Goal: Communication & Community: Answer question/provide support

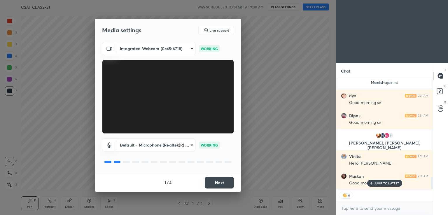
scroll to position [900, 0]
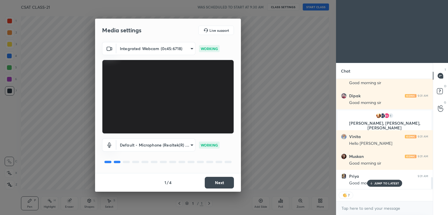
click at [220, 182] on button "Next" at bounding box center [219, 183] width 29 height 12
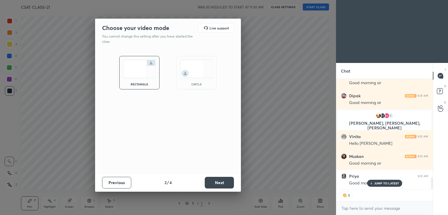
click at [220, 182] on button "Next" at bounding box center [219, 183] width 29 height 12
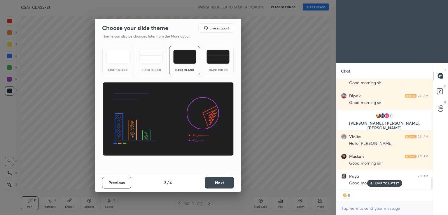
click at [220, 182] on button "Next" at bounding box center [219, 183] width 29 height 12
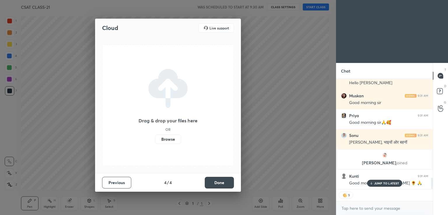
scroll to position [982, 0]
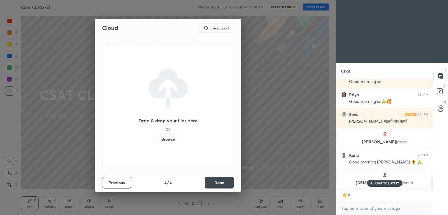
click at [220, 182] on button "Done" at bounding box center [219, 183] width 29 height 12
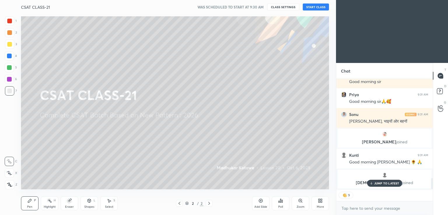
scroll to position [1002, 0]
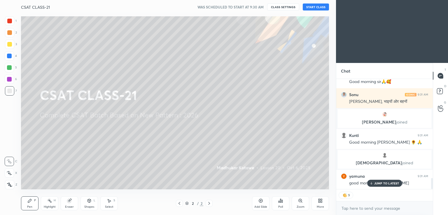
click at [319, 6] on button "START CLASS" at bounding box center [316, 6] width 26 height 7
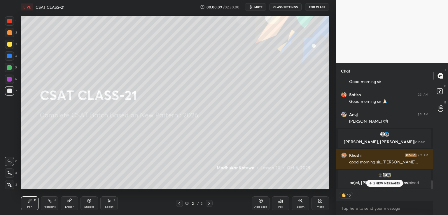
click at [375, 184] on p "2 NEW MESSAGES" at bounding box center [386, 183] width 27 height 3
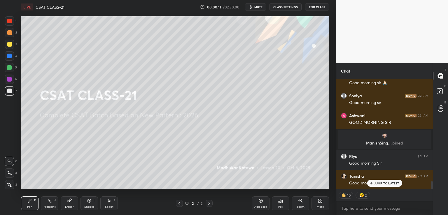
click at [10, 45] on div at bounding box center [9, 44] width 5 height 5
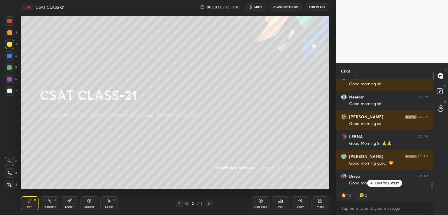
click at [260, 206] on div "Add Slide" at bounding box center [260, 207] width 13 height 3
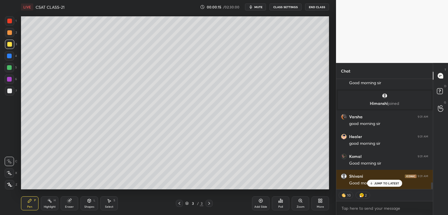
click at [9, 173] on icon at bounding box center [9, 173] width 5 height 4
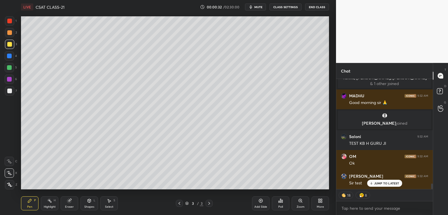
click at [88, 203] on div "Shapes L" at bounding box center [88, 203] width 17 height 14
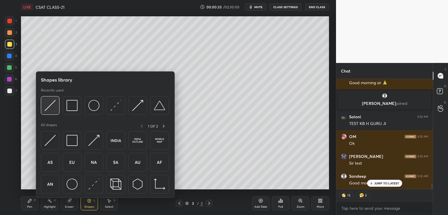
click at [45, 111] on img at bounding box center [50, 105] width 11 height 11
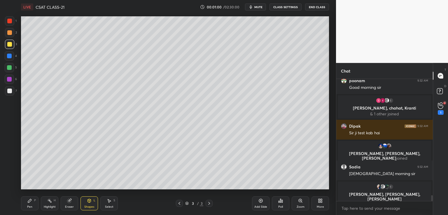
drag, startPoint x: 432, startPoint y: 198, endPoint x: 434, endPoint y: 218, distance: 20.5
click at [434, 0] on html "1 2 3 4 5 6 7 C X Z C X Z E E Erase all H H LIVE CSAT CLASS-21 00:01:00 / 02:30…" at bounding box center [224, 0] width 448 height 0
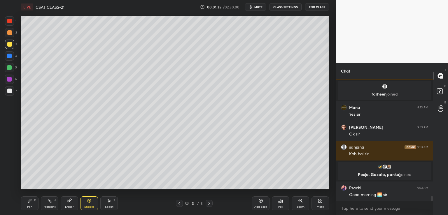
scroll to position [2890, 0]
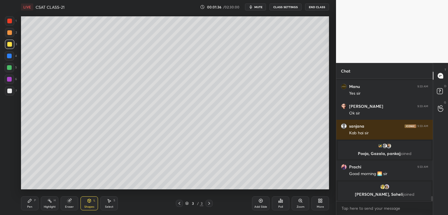
click at [285, 9] on button "CLASS SETTINGS" at bounding box center [285, 6] width 32 height 7
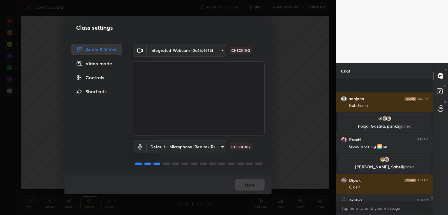
scroll to position [2943, 0]
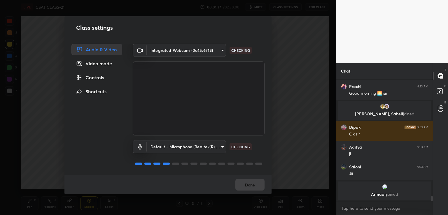
click at [98, 79] on div "Controls" at bounding box center [96, 78] width 51 height 12
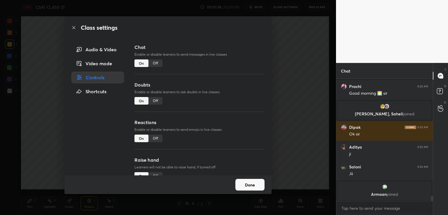
scroll to position [2983, 0]
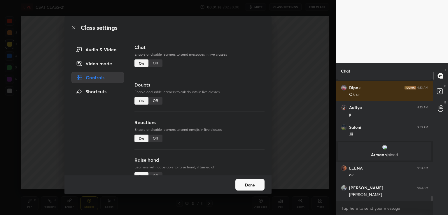
click at [153, 102] on div "Off" at bounding box center [155, 101] width 14 height 8
type textarea "x"
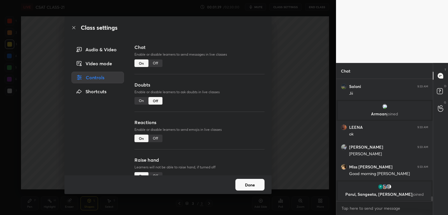
click at [155, 139] on div "Off" at bounding box center [155, 139] width 14 height 8
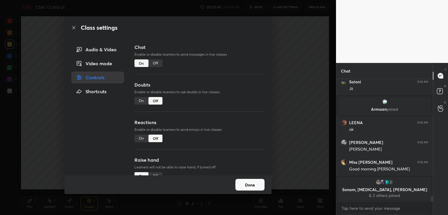
click at [157, 64] on div "Off" at bounding box center [155, 63] width 14 height 8
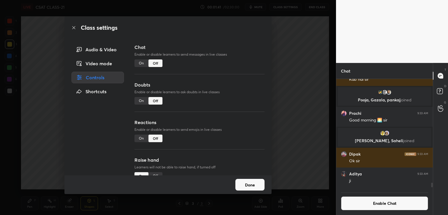
click at [297, 79] on div "Class settings Audio & Video Video mode Controls Shortcuts Chat Enable or disab…" at bounding box center [168, 107] width 336 height 215
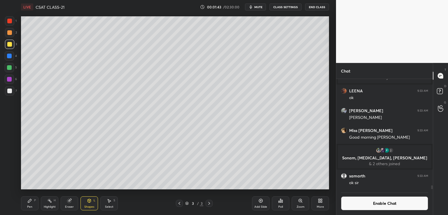
drag, startPoint x: 432, startPoint y: 188, endPoint x: 432, endPoint y: 192, distance: 4.1
click at [432, 192] on div "[PERSON_NAME] 9:33 AM [PERSON_NAME] joined LEENA 9:33 AM ok Ravi 9:33 AM Ji sir…" at bounding box center [384, 147] width 96 height 136
drag, startPoint x: 10, startPoint y: 89, endPoint x: 11, endPoint y: 93, distance: 3.9
click at [10, 89] on div at bounding box center [9, 91] width 5 height 5
click at [29, 203] on div "Pen P" at bounding box center [29, 203] width 17 height 14
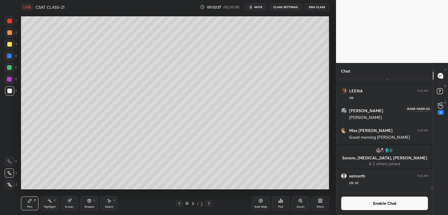
click at [440, 110] on div "1" at bounding box center [441, 108] width 6 height 13
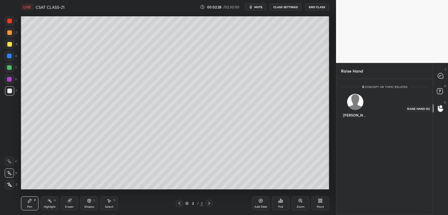
scroll to position [2, 2]
click at [441, 77] on icon at bounding box center [440, 75] width 5 height 5
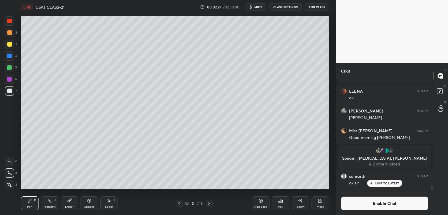
scroll to position [109, 95]
click at [88, 201] on icon at bounding box center [89, 200] width 3 height 3
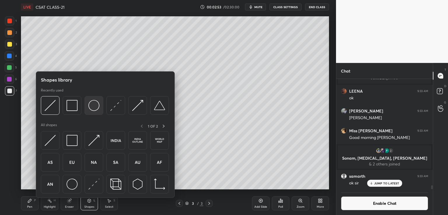
click at [94, 110] on img at bounding box center [93, 105] width 11 height 11
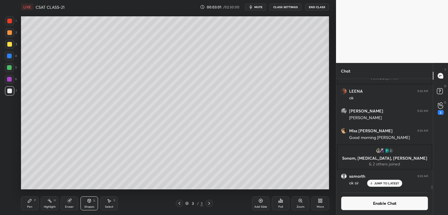
click at [30, 200] on div "Pen P" at bounding box center [29, 203] width 17 height 14
click at [89, 203] on div "Shapes L" at bounding box center [88, 203] width 17 height 14
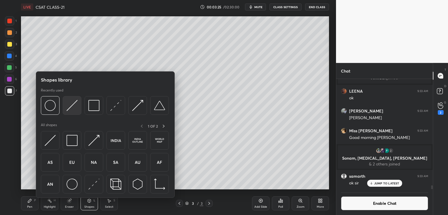
click at [72, 106] on img at bounding box center [71, 105] width 11 height 11
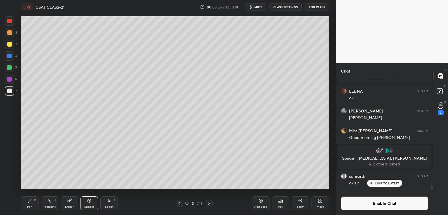
click at [32, 200] on div "Pen P" at bounding box center [29, 203] width 17 height 14
click at [88, 206] on div "Shapes" at bounding box center [89, 207] width 10 height 3
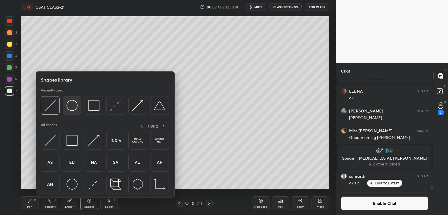
click at [72, 109] on img at bounding box center [71, 105] width 11 height 11
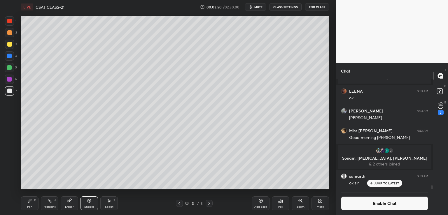
click at [88, 203] on icon at bounding box center [89, 201] width 5 height 5
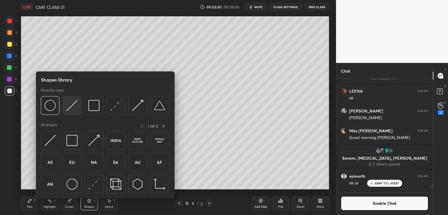
click at [71, 109] on img at bounding box center [71, 105] width 11 height 11
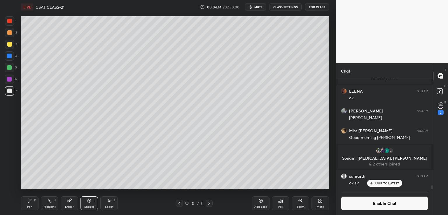
click at [26, 203] on div "Pen P" at bounding box center [29, 203] width 17 height 14
click at [442, 106] on icon at bounding box center [441, 105] width 6 height 7
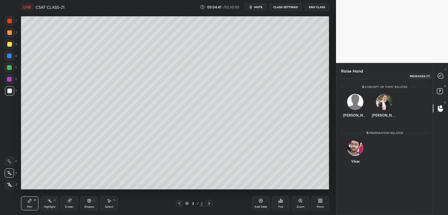
click at [442, 77] on icon at bounding box center [440, 75] width 5 height 5
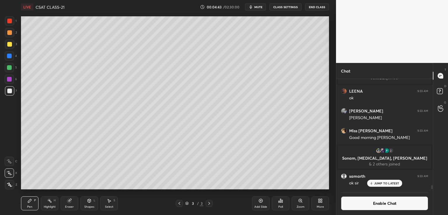
click at [374, 182] on p "JUMP TO LATEST" at bounding box center [386, 183] width 25 height 3
click at [88, 200] on icon at bounding box center [89, 200] width 3 height 1
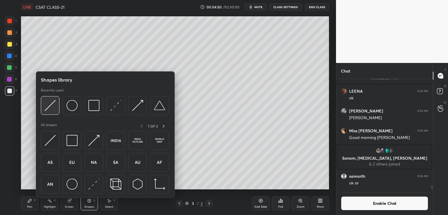
click at [52, 107] on img at bounding box center [50, 105] width 11 height 11
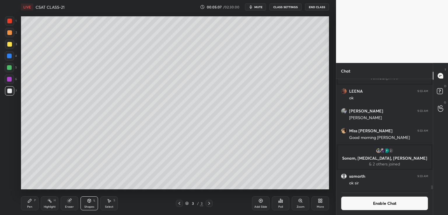
click at [69, 203] on div "Eraser" at bounding box center [69, 203] width 17 height 14
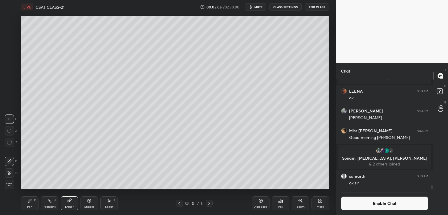
drag, startPoint x: 10, startPoint y: 168, endPoint x: 13, endPoint y: 167, distance: 3.3
click at [10, 168] on div "E" at bounding box center [12, 172] width 15 height 12
click at [87, 203] on div "Shapes L" at bounding box center [88, 203] width 17 height 14
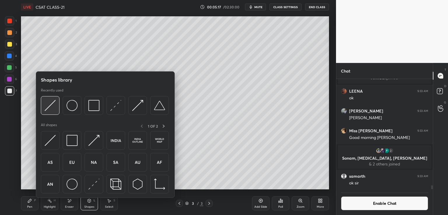
click at [52, 105] on img at bounding box center [50, 105] width 11 height 11
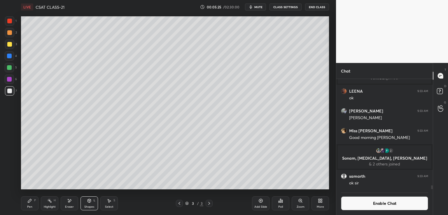
click at [86, 200] on div "Shapes L" at bounding box center [88, 203] width 17 height 14
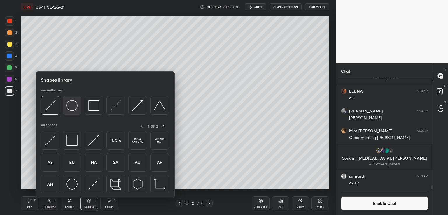
click at [70, 106] on img at bounding box center [71, 105] width 11 height 11
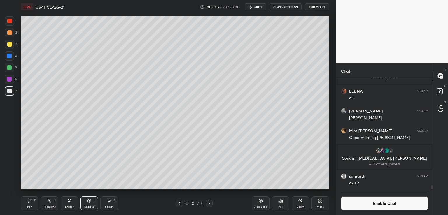
click at [24, 203] on div "Pen P" at bounding box center [29, 203] width 17 height 14
click at [259, 201] on icon at bounding box center [260, 201] width 5 height 5
click at [10, 45] on div at bounding box center [9, 44] width 5 height 5
click at [89, 200] on icon at bounding box center [89, 201] width 5 height 5
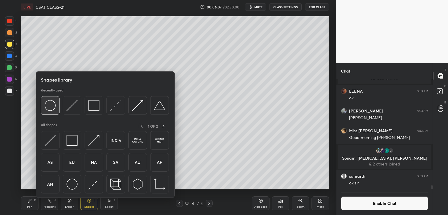
click at [49, 110] on img at bounding box center [50, 105] width 11 height 11
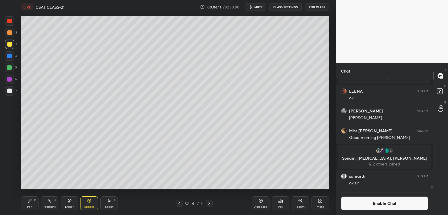
click at [33, 203] on div "Pen P" at bounding box center [29, 203] width 17 height 14
click at [6, 90] on div at bounding box center [9, 90] width 9 height 9
click at [260, 202] on icon at bounding box center [260, 201] width 5 height 5
click at [10, 44] on div at bounding box center [9, 44] width 5 height 5
click at [10, 21] on div at bounding box center [9, 21] width 5 height 5
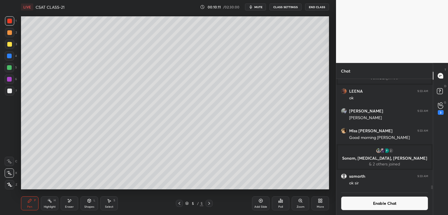
click at [10, 45] on div at bounding box center [9, 44] width 5 height 5
click at [9, 91] on div at bounding box center [9, 91] width 5 height 5
click at [88, 202] on icon at bounding box center [89, 201] width 5 height 5
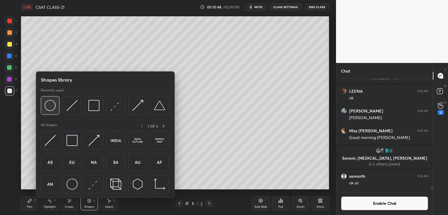
click at [47, 108] on img at bounding box center [50, 105] width 11 height 11
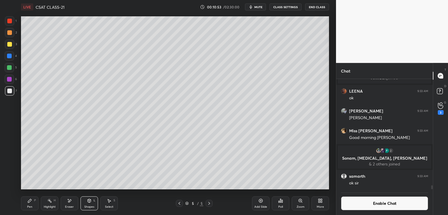
click at [92, 201] on div "Shapes L" at bounding box center [88, 203] width 17 height 14
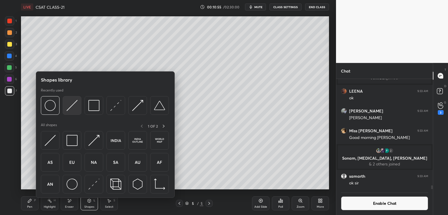
click at [70, 105] on img at bounding box center [71, 105] width 11 height 11
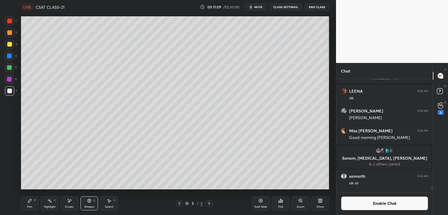
click at [33, 201] on div "Pen P" at bounding box center [29, 203] width 17 height 14
drag, startPoint x: 87, startPoint y: 204, endPoint x: 88, endPoint y: 201, distance: 3.0
click at [87, 203] on div "Shapes L" at bounding box center [88, 203] width 17 height 14
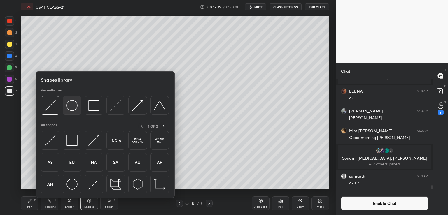
click at [72, 106] on img at bounding box center [71, 105] width 11 height 11
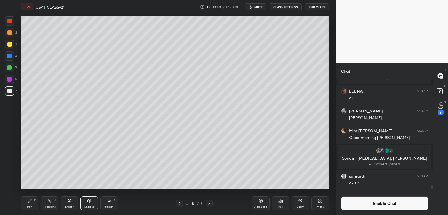
drag, startPoint x: 68, startPoint y: 202, endPoint x: 71, endPoint y: 198, distance: 5.2
click at [68, 201] on icon at bounding box center [69, 201] width 5 height 5
click at [87, 204] on div "Shapes L" at bounding box center [88, 203] width 17 height 14
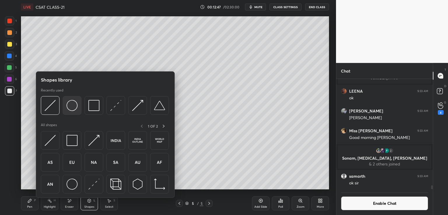
click at [73, 104] on img at bounding box center [71, 105] width 11 height 11
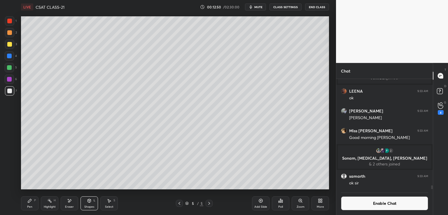
click at [84, 205] on div "Shapes L" at bounding box center [88, 203] width 17 height 14
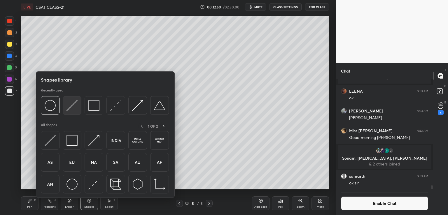
click at [69, 103] on img at bounding box center [71, 105] width 11 height 11
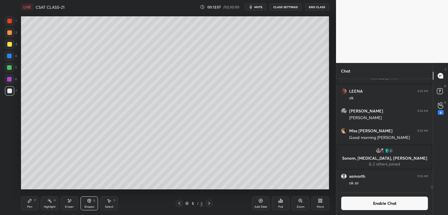
click at [27, 205] on div "Pen P" at bounding box center [29, 203] width 17 height 14
click at [7, 43] on div at bounding box center [9, 44] width 5 height 5
click at [443, 110] on div "4" at bounding box center [441, 108] width 12 height 10
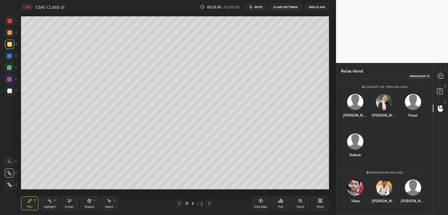
click at [442, 76] on icon at bounding box center [440, 75] width 5 height 5
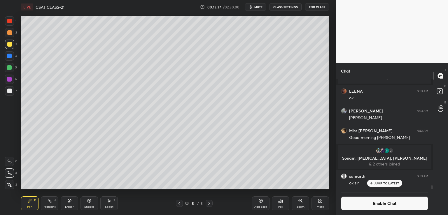
click at [389, 185] on p "JUMP TO LATEST" at bounding box center [386, 183] width 25 height 3
click at [261, 203] on div "Add Slide" at bounding box center [260, 203] width 17 height 14
click at [6, 90] on div at bounding box center [9, 90] width 9 height 9
click at [8, 20] on div at bounding box center [9, 21] width 5 height 5
drag, startPoint x: 8, startPoint y: 43, endPoint x: 17, endPoint y: 40, distance: 8.9
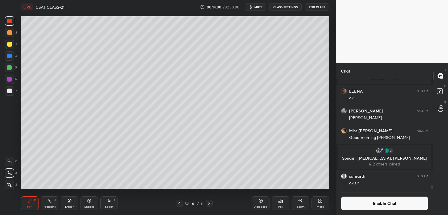
click at [8, 43] on div at bounding box center [9, 44] width 5 height 5
click at [72, 203] on div "Eraser" at bounding box center [69, 203] width 17 height 14
drag, startPoint x: 32, startPoint y: 203, endPoint x: 33, endPoint y: 199, distance: 4.3
click at [31, 203] on icon at bounding box center [29, 201] width 5 height 5
click at [69, 203] on div "Eraser" at bounding box center [69, 203] width 17 height 14
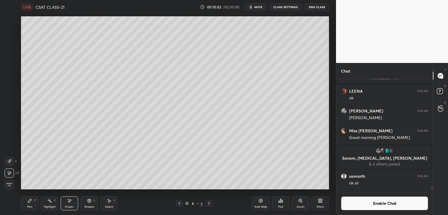
click at [30, 209] on div "Pen P" at bounding box center [29, 203] width 17 height 14
click at [7, 93] on div at bounding box center [9, 90] width 9 height 9
click at [72, 202] on div "Eraser" at bounding box center [69, 203] width 17 height 14
drag, startPoint x: 34, startPoint y: 208, endPoint x: 36, endPoint y: 204, distance: 4.0
click at [34, 208] on div "Pen P" at bounding box center [29, 203] width 17 height 14
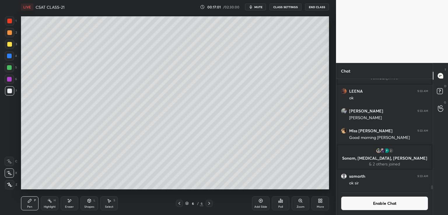
click at [7, 44] on div at bounding box center [9, 44] width 5 height 5
click at [90, 200] on icon at bounding box center [89, 200] width 3 height 1
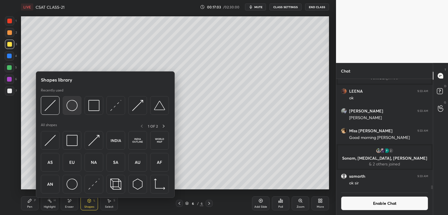
click at [71, 107] on img at bounding box center [71, 105] width 11 height 11
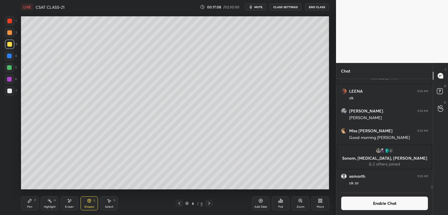
click at [92, 203] on div "Shapes L" at bounding box center [88, 203] width 17 height 14
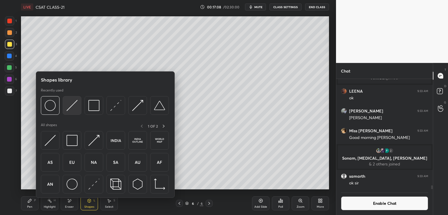
click at [70, 104] on img at bounding box center [71, 105] width 11 height 11
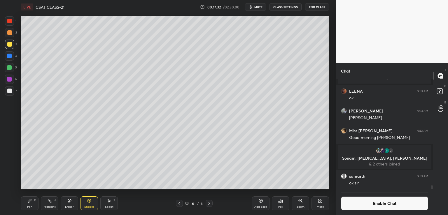
click at [8, 89] on div at bounding box center [9, 91] width 5 height 5
click at [31, 202] on icon at bounding box center [29, 201] width 5 height 5
click at [253, 189] on div "LIVE CSAT CLASS-21 00:18:15 / 02:30:00 mute CLASS SETTINGS End Class Setting up…" at bounding box center [175, 107] width 312 height 215
click at [260, 203] on icon at bounding box center [260, 201] width 5 height 5
click at [7, 45] on div at bounding box center [9, 44] width 5 height 5
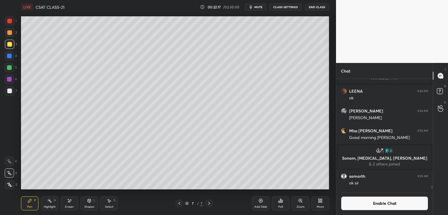
click at [94, 200] on div "L" at bounding box center [95, 200] width 2 height 3
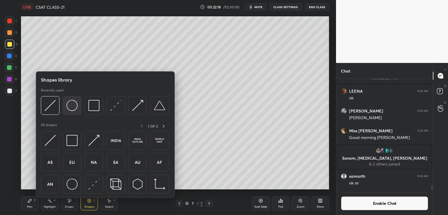
click at [73, 106] on img at bounding box center [71, 105] width 11 height 11
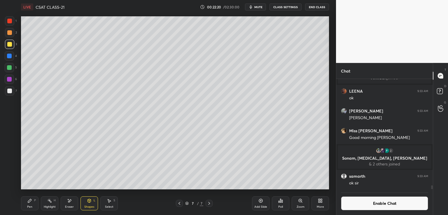
click at [87, 202] on icon at bounding box center [89, 201] width 5 height 5
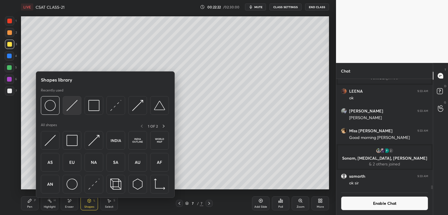
click at [74, 105] on img at bounding box center [71, 105] width 11 height 11
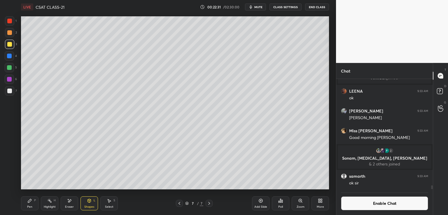
click at [26, 206] on div "Pen P" at bounding box center [29, 203] width 17 height 14
click at [10, 94] on div at bounding box center [9, 90] width 9 height 9
click at [438, 107] on icon at bounding box center [441, 108] width 6 height 7
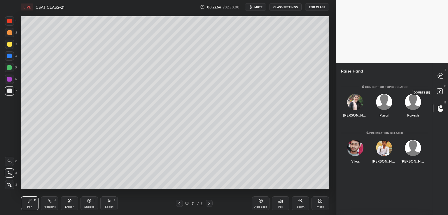
click at [440, 94] on rect at bounding box center [440, 92] width 6 height 6
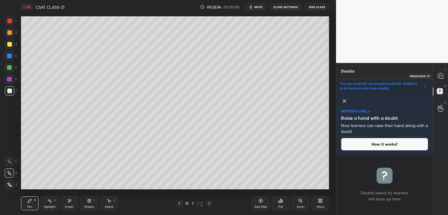
click at [441, 75] on icon at bounding box center [440, 76] width 6 height 6
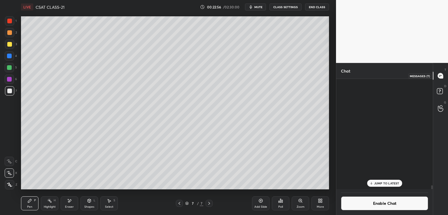
scroll to position [109, 95]
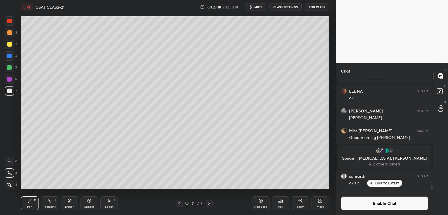
click at [9, 44] on div at bounding box center [9, 44] width 5 height 5
click at [8, 87] on div at bounding box center [9, 90] width 9 height 9
click at [259, 201] on icon at bounding box center [260, 201] width 5 height 5
click at [320, 204] on div "More" at bounding box center [319, 203] width 17 height 14
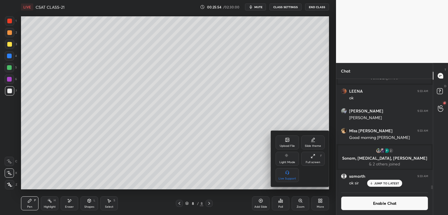
click at [286, 144] on div "Upload File" at bounding box center [286, 143] width 23 height 14
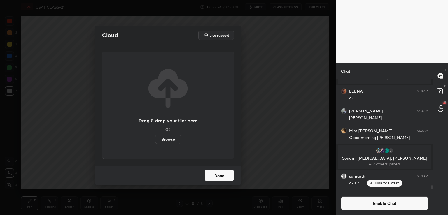
click at [175, 137] on label "Browse" at bounding box center [168, 139] width 26 height 9
click at [155, 137] on input "Browse" at bounding box center [155, 139] width 0 height 9
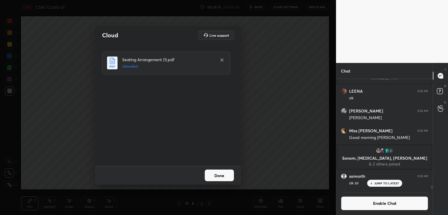
click at [224, 176] on button "Done" at bounding box center [219, 176] width 29 height 12
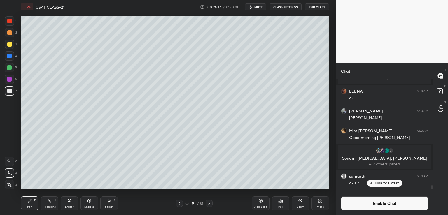
click at [208, 203] on icon at bounding box center [209, 203] width 5 height 5
click at [9, 43] on div at bounding box center [9, 44] width 5 height 5
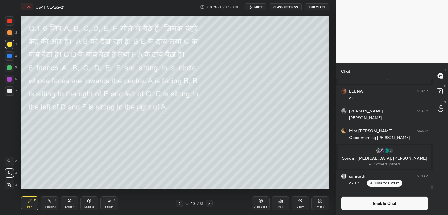
click at [90, 201] on icon at bounding box center [89, 200] width 3 height 3
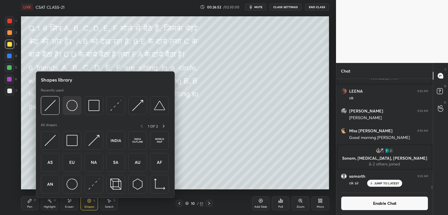
click at [70, 108] on img at bounding box center [71, 105] width 11 height 11
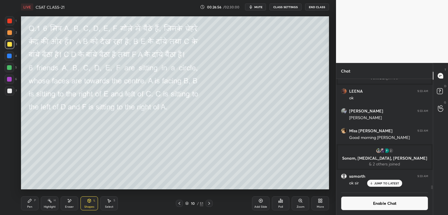
click at [92, 201] on div "Shapes L" at bounding box center [88, 203] width 17 height 14
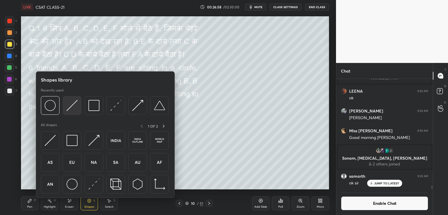
click at [72, 105] on img at bounding box center [71, 105] width 11 height 11
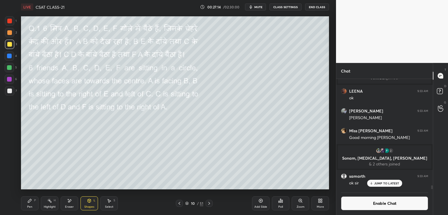
click at [85, 201] on div "Shapes L" at bounding box center [88, 203] width 17 height 14
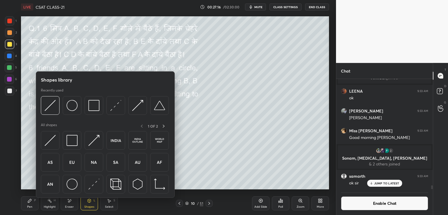
click at [71, 202] on icon at bounding box center [69, 201] width 5 height 5
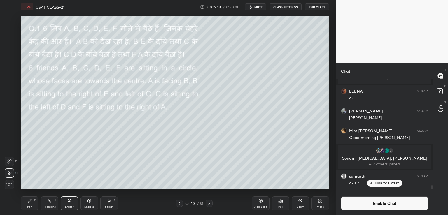
click at [30, 206] on div "Pen" at bounding box center [29, 207] width 5 height 3
drag, startPoint x: 373, startPoint y: 182, endPoint x: 369, endPoint y: 189, distance: 8.2
click at [373, 182] on div "JUMP TO LATEST" at bounding box center [384, 183] width 35 height 7
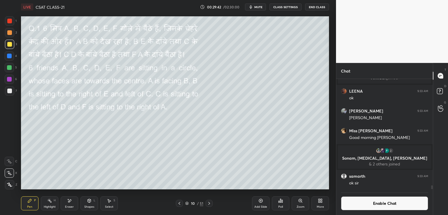
click at [363, 203] on button "Enable Chat" at bounding box center [384, 203] width 87 height 14
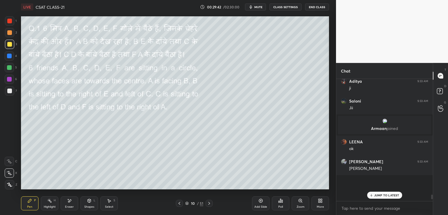
scroll to position [120, 95]
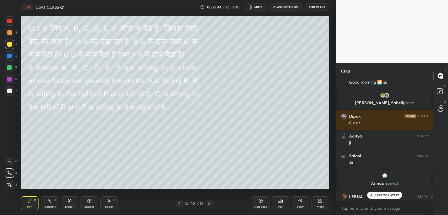
click at [370, 196] on icon at bounding box center [371, 195] width 4 height 3
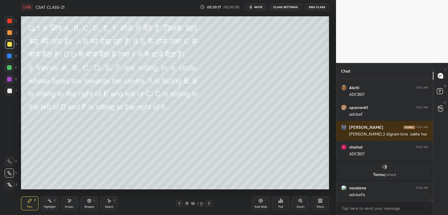
scroll to position [6581, 0]
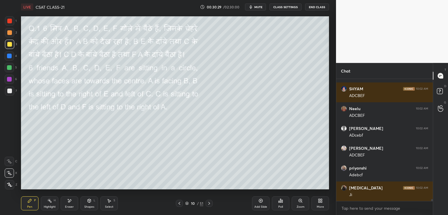
click at [289, 8] on button "CLASS SETTINGS" at bounding box center [285, 6] width 32 height 7
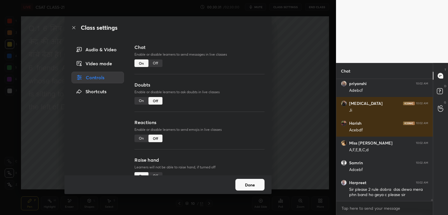
click at [152, 64] on div "Off" at bounding box center [155, 63] width 14 height 8
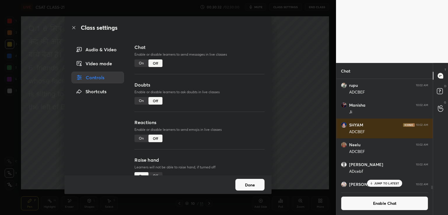
click at [304, 139] on div "Class settings Audio & Video Video mode Controls Shortcuts Chat Enable or disab…" at bounding box center [168, 107] width 336 height 215
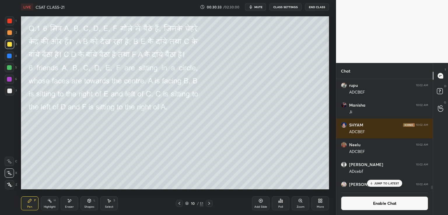
click at [371, 186] on div "JUMP TO LATEST" at bounding box center [384, 183] width 35 height 7
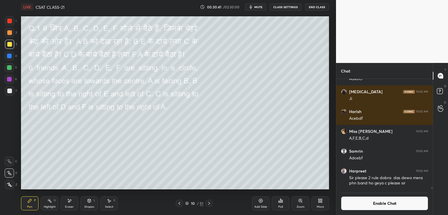
click at [9, 95] on div at bounding box center [9, 90] width 9 height 9
click at [6, 48] on div at bounding box center [9, 44] width 9 height 9
click at [441, 113] on div "1" at bounding box center [441, 112] width 6 height 5
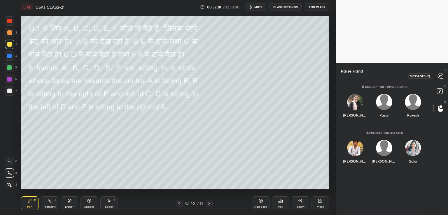
click at [440, 77] on icon at bounding box center [440, 75] width 5 height 5
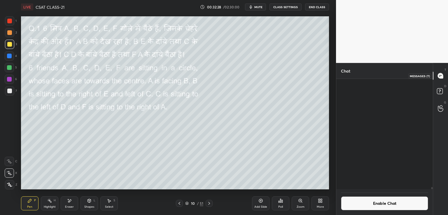
scroll to position [109, 95]
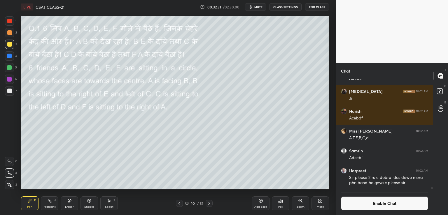
drag, startPoint x: 432, startPoint y: 189, endPoint x: 432, endPoint y: 195, distance: 5.9
click at [432, 195] on div "Enable Chat" at bounding box center [384, 202] width 96 height 26
drag, startPoint x: 210, startPoint y: 208, endPoint x: 209, endPoint y: 206, distance: 3.1
click at [209, 206] on div "Pen P Highlight H Eraser Shapes L Select S 10 / 51 Add Slide Poll Zoom More" at bounding box center [175, 203] width 308 height 23
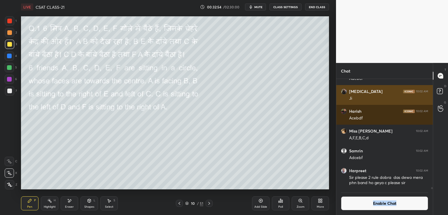
click at [421, 97] on div "Ji" at bounding box center [388, 99] width 79 height 6
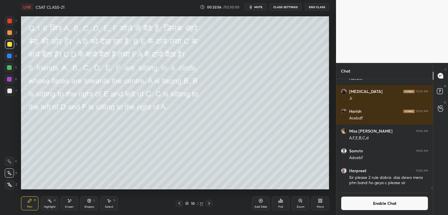
click at [440, 108] on icon at bounding box center [440, 109] width 5 height 6
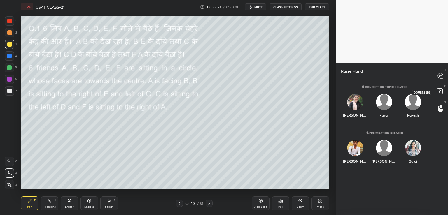
click at [439, 87] on icon at bounding box center [440, 92] width 10 height 10
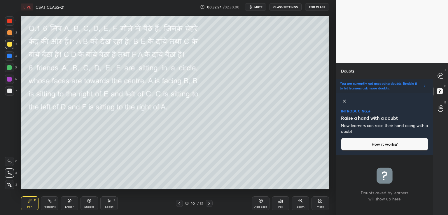
scroll to position [58, 95]
click at [440, 74] on icon at bounding box center [440, 75] width 5 height 5
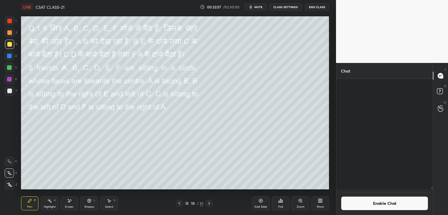
scroll to position [109, 95]
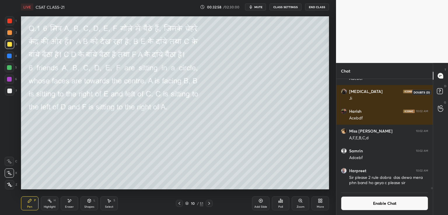
drag, startPoint x: 437, startPoint y: 91, endPoint x: 434, endPoint y: 93, distance: 3.5
click at [437, 91] on rect at bounding box center [440, 92] width 6 height 6
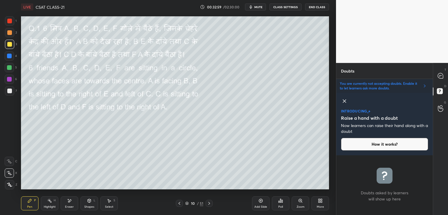
click at [344, 101] on icon at bounding box center [344, 101] width 7 height 7
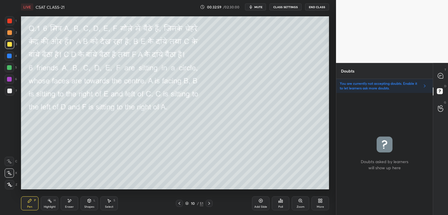
scroll to position [120, 95]
click at [439, 109] on icon at bounding box center [441, 108] width 6 height 7
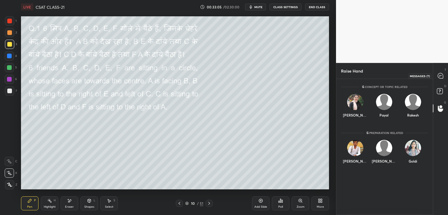
click at [439, 75] on icon at bounding box center [440, 75] width 5 height 5
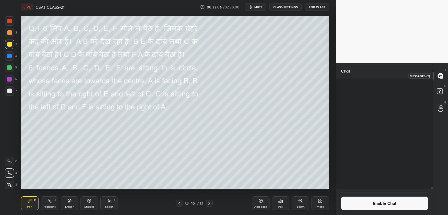
scroll to position [109, 95]
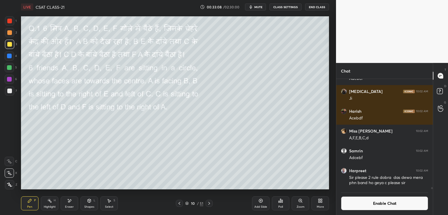
click at [208, 204] on icon at bounding box center [209, 203] width 5 height 5
click at [441, 109] on icon at bounding box center [441, 108] width 6 height 7
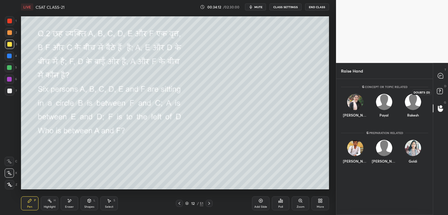
click at [440, 93] on rect at bounding box center [440, 92] width 6 height 6
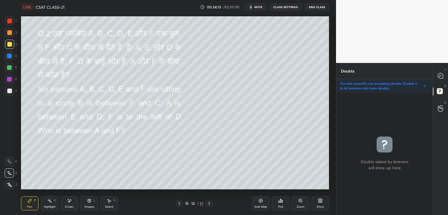
scroll to position [120, 95]
click at [446, 73] on div at bounding box center [441, 76] width 12 height 10
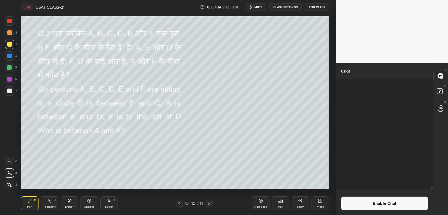
scroll to position [109, 95]
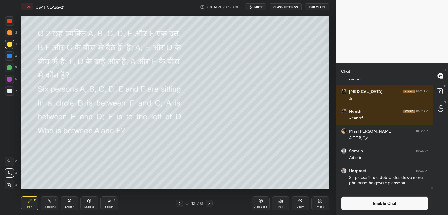
click at [312, 6] on button "End Class" at bounding box center [317, 6] width 24 height 7
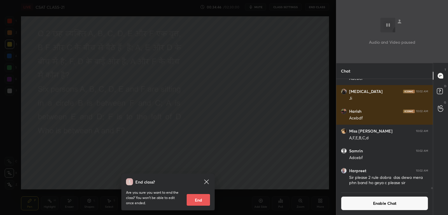
click at [246, 120] on div "End class? Are you sure you want to end the class? You won’t be able to edit on…" at bounding box center [168, 107] width 336 height 215
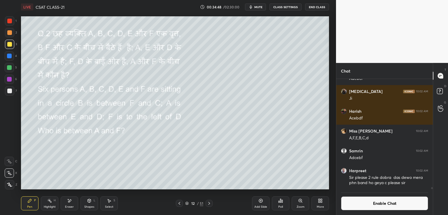
click at [281, 206] on div "Poll" at bounding box center [280, 207] width 5 height 3
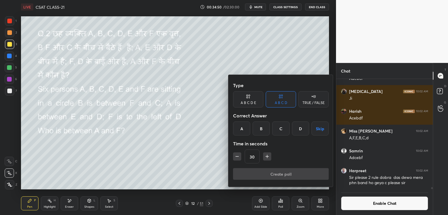
click at [320, 128] on button "Skip" at bounding box center [319, 129] width 17 height 14
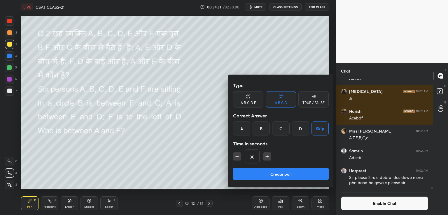
click at [266, 156] on icon "button" at bounding box center [267, 157] width 6 height 6
type input "45"
click at [272, 174] on button "Create poll" at bounding box center [281, 174] width 96 height 12
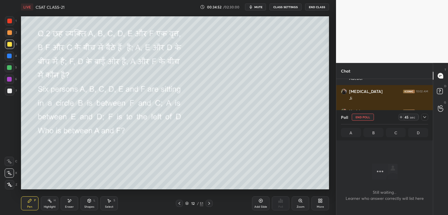
scroll to position [2, 2]
click at [9, 92] on div at bounding box center [9, 91] width 5 height 5
click at [8, 46] on div at bounding box center [9, 44] width 5 height 5
click at [90, 202] on icon at bounding box center [89, 201] width 5 height 5
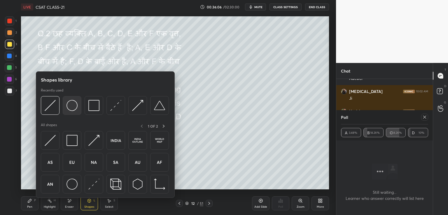
click at [72, 106] on img at bounding box center [71, 105] width 11 height 11
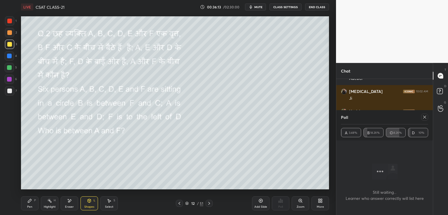
click at [312, 6] on button "End Class" at bounding box center [317, 6] width 24 height 7
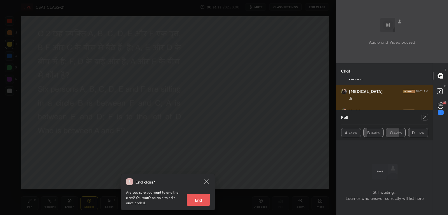
click at [286, 63] on div "End class? Are you sure you want to end the class? You won’t be able to edit on…" at bounding box center [168, 107] width 336 height 215
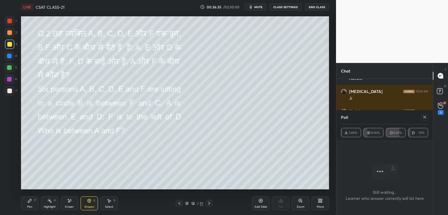
click at [89, 202] on icon at bounding box center [89, 200] width 3 height 3
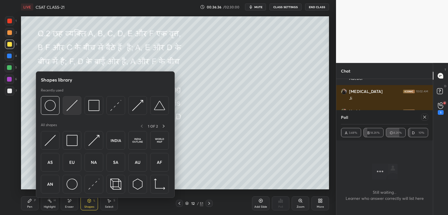
click at [72, 104] on img at bounding box center [71, 105] width 11 height 11
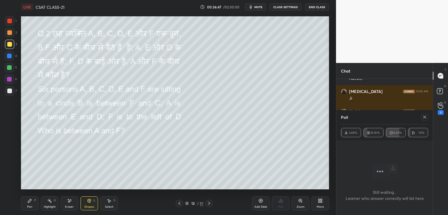
click at [29, 203] on icon at bounding box center [29, 200] width 3 height 3
click at [69, 203] on icon at bounding box center [69, 201] width 5 height 5
click at [27, 203] on div "Pen P" at bounding box center [29, 203] width 17 height 14
click at [424, 117] on icon at bounding box center [424, 117] width 5 height 5
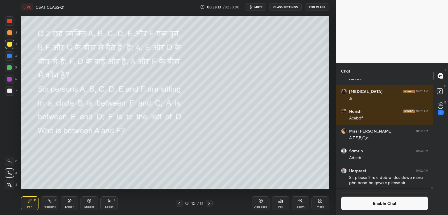
scroll to position [134, 95]
click at [388, 204] on button "Enable Chat" at bounding box center [384, 203] width 87 height 14
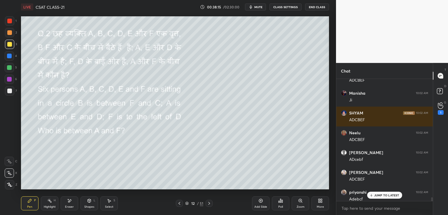
click at [384, 195] on p "JUMP TO LATEST" at bounding box center [386, 195] width 25 height 3
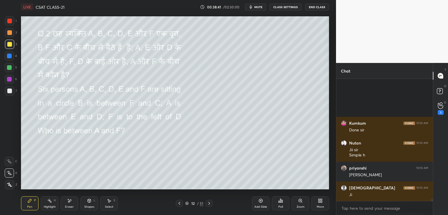
scroll to position [7315, 0]
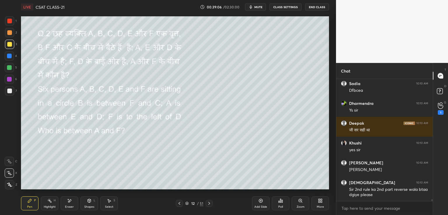
click at [284, 7] on button "CLASS SETTINGS" at bounding box center [285, 6] width 32 height 7
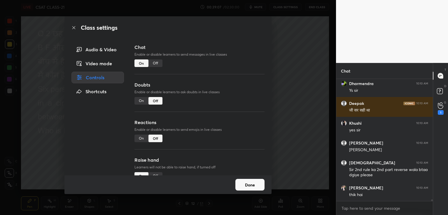
click at [155, 63] on div "Off" at bounding box center [155, 63] width 14 height 8
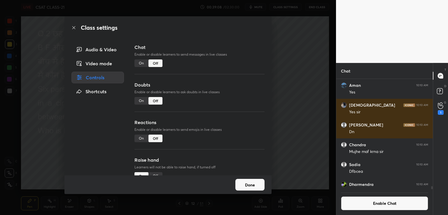
click at [275, 65] on div "Class settings Audio & Video Video mode Controls Shortcuts Chat Enable or disab…" at bounding box center [168, 107] width 336 height 215
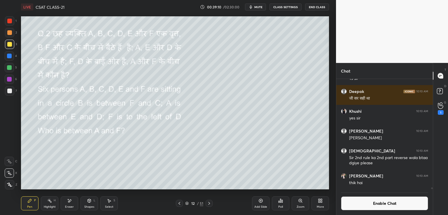
drag, startPoint x: 431, startPoint y: 191, endPoint x: 432, endPoint y: 195, distance: 4.5
click at [432, 197] on div "Sadia 10:10 AM Dfbcea [PERSON_NAME] 10:10 AM Ys [PERSON_NAME] 10:10 AM जी सर सह…" at bounding box center [384, 147] width 96 height 136
click at [210, 203] on icon at bounding box center [209, 203] width 5 height 5
click at [208, 203] on icon at bounding box center [209, 203] width 5 height 5
click at [73, 201] on div "Eraser" at bounding box center [69, 203] width 17 height 14
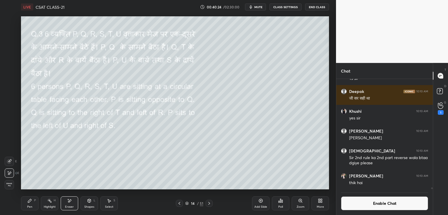
drag, startPoint x: 29, startPoint y: 204, endPoint x: 35, endPoint y: 202, distance: 6.3
click at [30, 204] on div "Pen P" at bounding box center [29, 203] width 17 height 14
click at [281, 202] on icon at bounding box center [280, 201] width 5 height 5
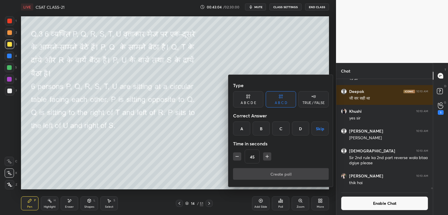
drag, startPoint x: 319, startPoint y: 127, endPoint x: 314, endPoint y: 142, distance: 15.7
click at [319, 128] on button "Skip" at bounding box center [319, 129] width 17 height 14
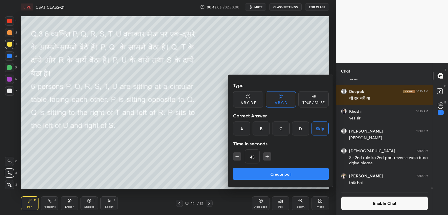
click at [288, 175] on button "Create poll" at bounding box center [281, 174] width 96 height 12
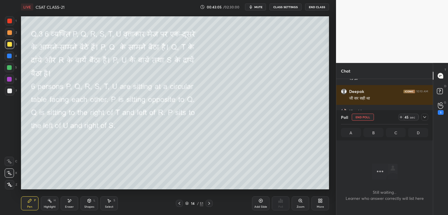
scroll to position [104, 95]
click at [89, 203] on div "Shapes L" at bounding box center [88, 203] width 17 height 14
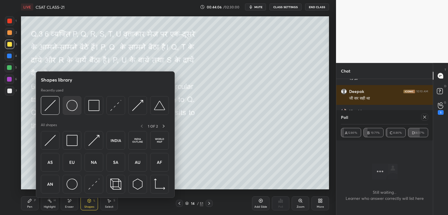
click at [73, 110] on img at bounding box center [71, 105] width 11 height 11
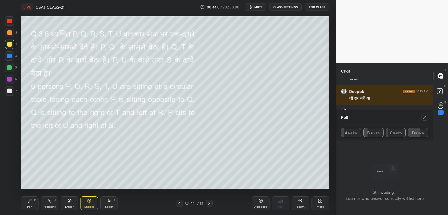
click at [81, 203] on div "Shapes L" at bounding box center [88, 203] width 17 height 14
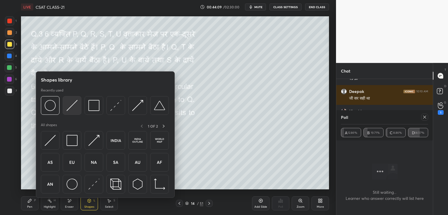
click at [71, 108] on img at bounding box center [71, 105] width 11 height 11
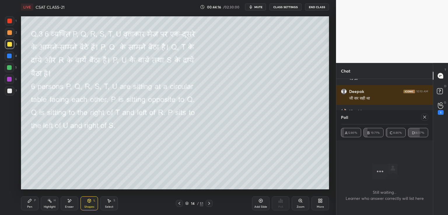
click at [28, 205] on div "Pen P" at bounding box center [29, 203] width 17 height 14
click at [424, 117] on icon at bounding box center [424, 117] width 3 height 3
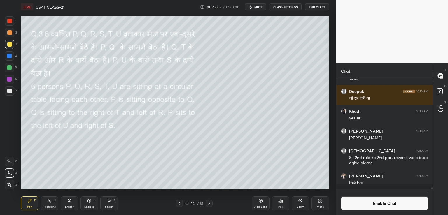
scroll to position [2, 2]
click at [385, 207] on button "Enable Chat" at bounding box center [384, 203] width 87 height 14
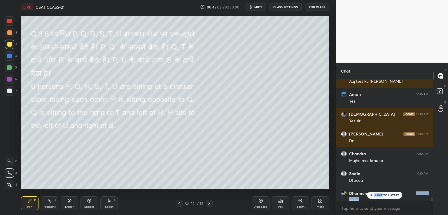
click at [383, 192] on div "JUMP TO LATEST" at bounding box center [384, 195] width 35 height 7
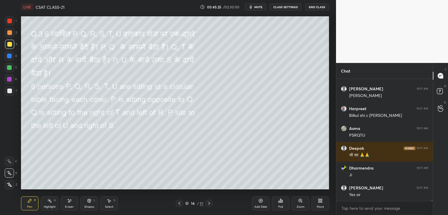
scroll to position [8204, 0]
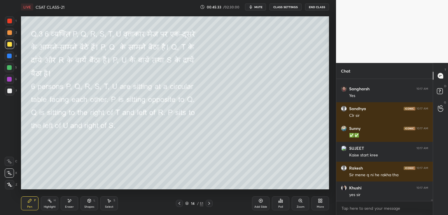
click at [88, 203] on div "Shapes L" at bounding box center [88, 203] width 17 height 14
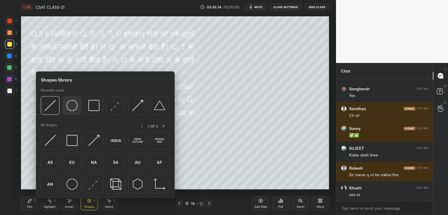
click at [72, 104] on img at bounding box center [71, 105] width 11 height 11
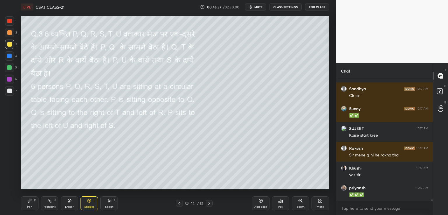
click at [86, 202] on div "Shapes L" at bounding box center [88, 203] width 17 height 14
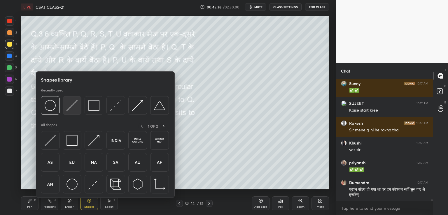
click at [71, 105] on img at bounding box center [71, 105] width 11 height 11
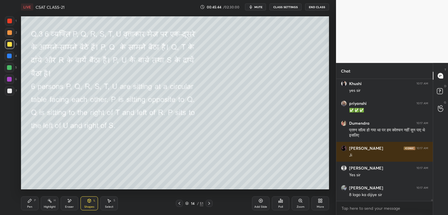
click at [28, 201] on icon at bounding box center [29, 201] width 5 height 5
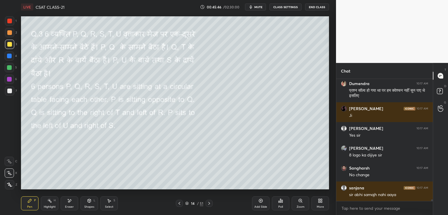
click at [7, 94] on div at bounding box center [9, 90] width 9 height 9
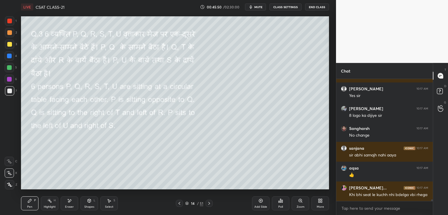
click at [220, 190] on div "Setting up your live class Poll for secs No correct answer Start poll" at bounding box center [175, 103] width 312 height 178
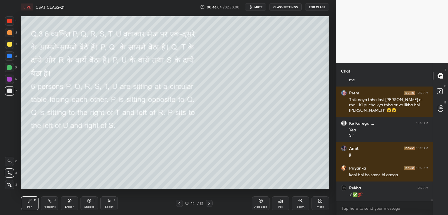
click at [318, 6] on button "End Class" at bounding box center [317, 6] width 24 height 7
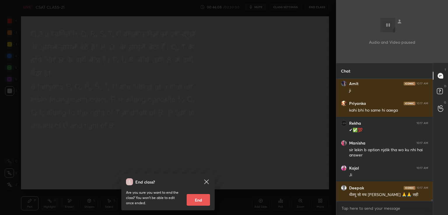
click at [175, 93] on div "End class? Are you sure you want to end the class? You won’t be able to edit on…" at bounding box center [168, 107] width 336 height 215
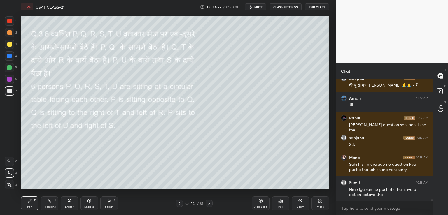
scroll to position [8687, 0]
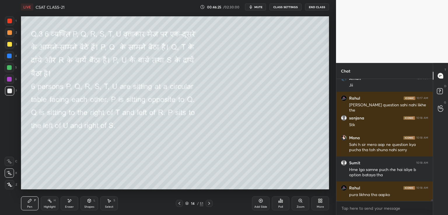
click at [213, 190] on div "Setting up your live class Poll for secs No correct answer Start poll" at bounding box center [175, 103] width 312 height 178
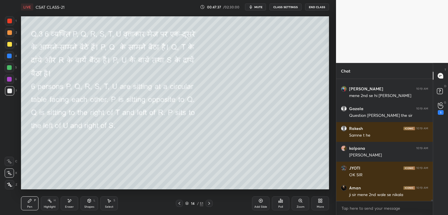
scroll to position [9487, 0]
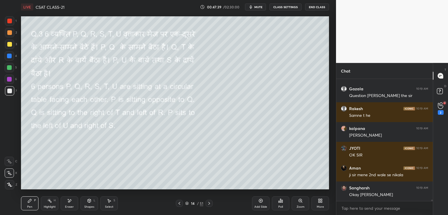
click at [210, 203] on icon at bounding box center [209, 203] width 5 height 5
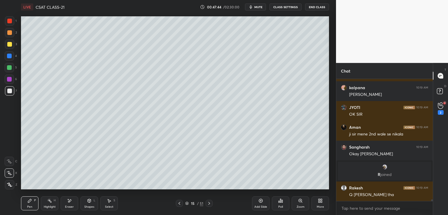
scroll to position [9142, 0]
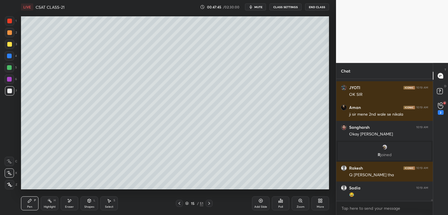
click at [283, 7] on button "CLASS SETTINGS" at bounding box center [285, 6] width 32 height 7
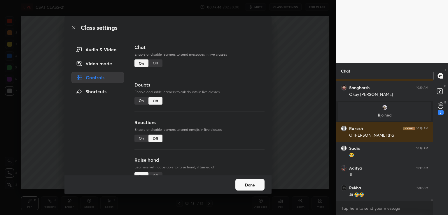
click at [157, 62] on div "Off" at bounding box center [155, 63] width 14 height 8
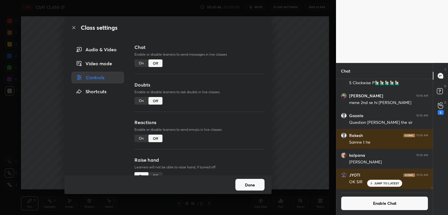
click at [280, 50] on div "Class settings Audio & Video Video mode Controls Shortcuts Chat Enable or disab…" at bounding box center [168, 107] width 336 height 215
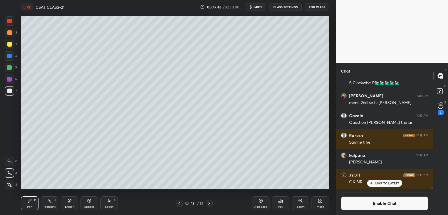
click at [207, 203] on icon at bounding box center [209, 203] width 5 height 5
click at [8, 43] on div at bounding box center [9, 44] width 5 height 5
click at [441, 109] on icon at bounding box center [441, 105] width 6 height 7
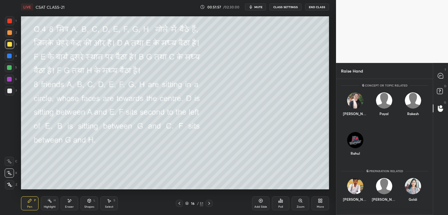
scroll to position [0, 0]
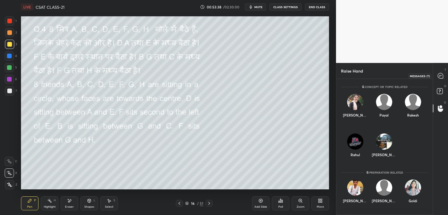
click at [440, 78] on icon at bounding box center [440, 75] width 5 height 5
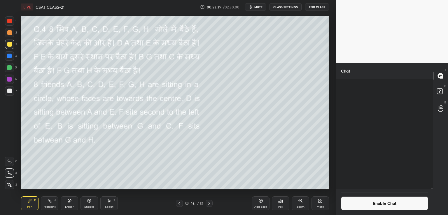
scroll to position [109, 95]
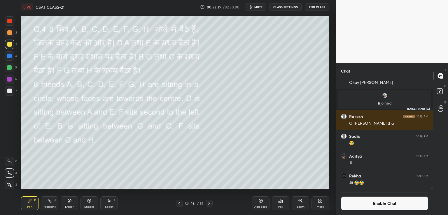
click at [442, 110] on icon at bounding box center [441, 108] width 6 height 7
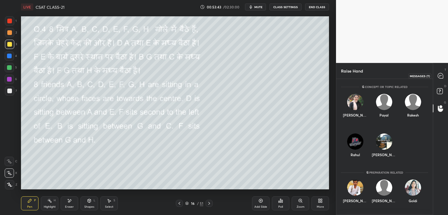
click at [441, 76] on icon at bounding box center [440, 75] width 5 height 5
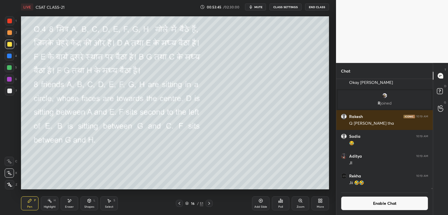
click at [377, 206] on button "Enable Chat" at bounding box center [384, 203] width 87 height 14
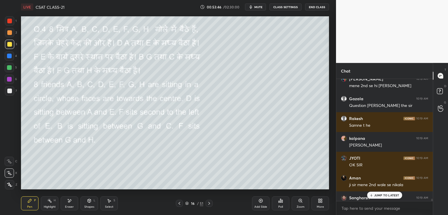
click at [381, 193] on div "JUMP TO LATEST" at bounding box center [384, 195] width 35 height 7
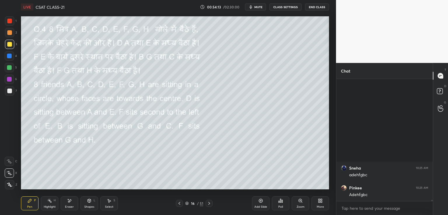
scroll to position [12093, 0]
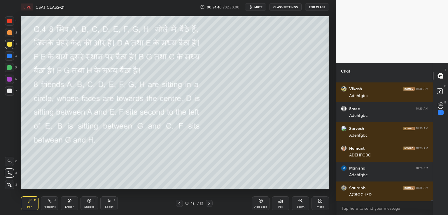
click at [431, 199] on div "Kajal 10:26 AM ADEhfgbc Meena 10:26 AM Adefgbch [PERSON_NAME] 10:26 AM Adehfgbc…" at bounding box center [384, 147] width 96 height 136
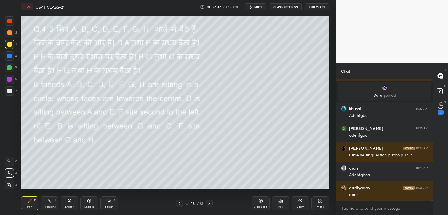
drag, startPoint x: 432, startPoint y: 200, endPoint x: 432, endPoint y: 203, distance: 2.9
click at [432, 205] on div "Saurabh 10:26 AM ACBGCHED Indu 10:26 AM ADEHFGBC Varun joined khushi 10:26 AM A…" at bounding box center [384, 147] width 96 height 136
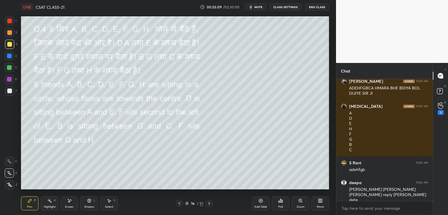
click at [91, 201] on icon at bounding box center [89, 201] width 5 height 5
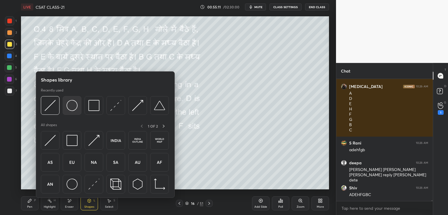
click at [73, 104] on img at bounding box center [71, 105] width 11 height 11
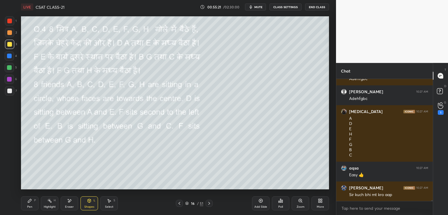
click at [91, 203] on icon at bounding box center [89, 201] width 5 height 5
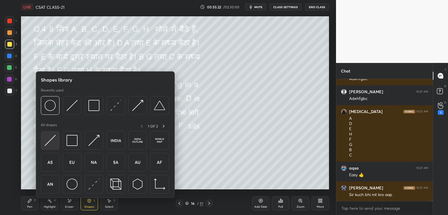
click at [51, 140] on img at bounding box center [50, 140] width 11 height 11
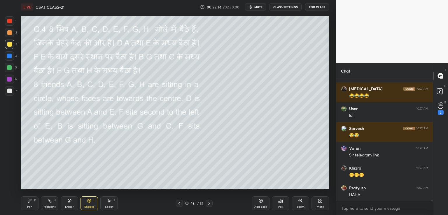
click at [8, 93] on div at bounding box center [9, 91] width 5 height 5
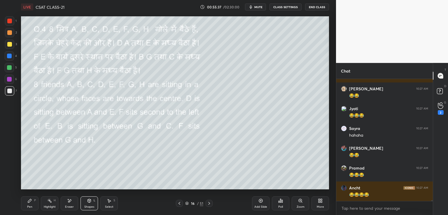
click at [31, 203] on div "Pen P" at bounding box center [29, 203] width 17 height 14
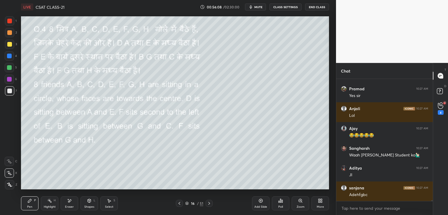
click at [284, 6] on button "CLASS SETTINGS" at bounding box center [285, 6] width 32 height 7
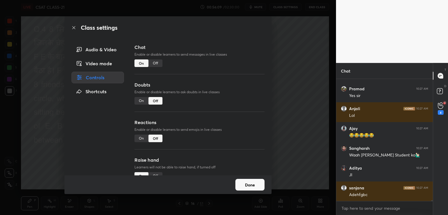
click at [154, 63] on div "Off" at bounding box center [155, 63] width 14 height 8
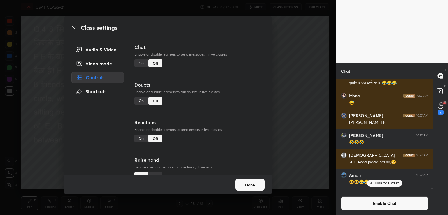
click at [303, 41] on div "Class settings Audio & Video Video mode Controls Shortcuts Chat Enable or disab…" at bounding box center [168, 107] width 336 height 215
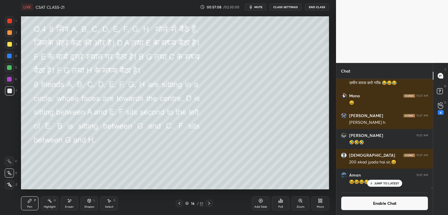
click at [315, 7] on button "End Class" at bounding box center [317, 6] width 24 height 7
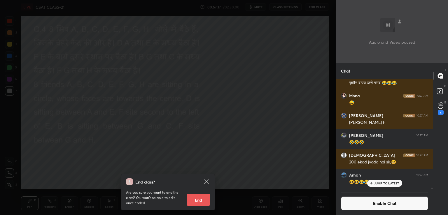
click at [277, 122] on div "End class? Are you sure you want to end the class? You won’t be able to edit on…" at bounding box center [168, 107] width 336 height 215
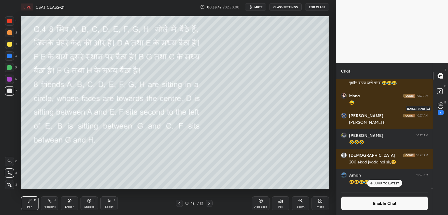
click at [440, 113] on div "4" at bounding box center [441, 112] width 6 height 5
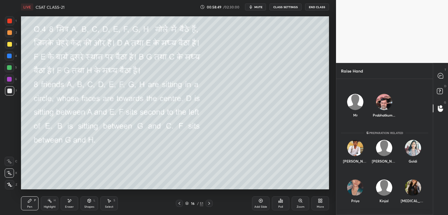
scroll to position [0, 0]
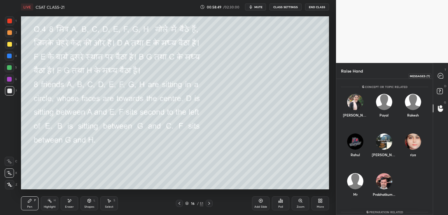
drag, startPoint x: 440, startPoint y: 75, endPoint x: 440, endPoint y: 79, distance: 4.1
click at [440, 76] on icon at bounding box center [440, 76] width 6 height 6
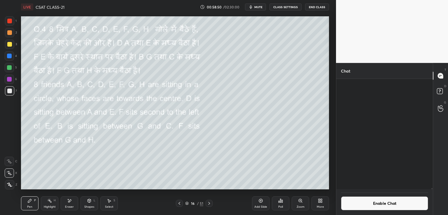
scroll to position [109, 95]
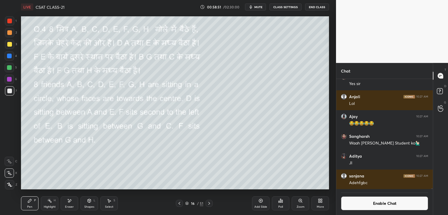
click at [210, 204] on icon at bounding box center [209, 203] width 5 height 5
click at [209, 203] on icon at bounding box center [209, 203] width 5 height 5
click at [10, 44] on div at bounding box center [9, 44] width 5 height 5
click at [90, 202] on icon at bounding box center [89, 201] width 5 height 5
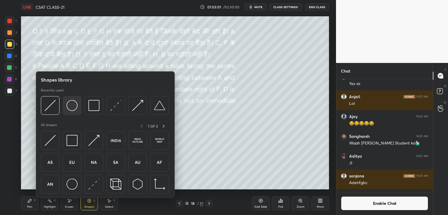
click at [72, 105] on img at bounding box center [71, 105] width 11 height 11
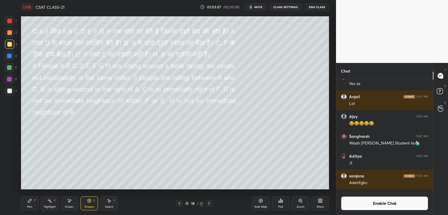
click at [89, 200] on icon at bounding box center [89, 200] width 3 height 1
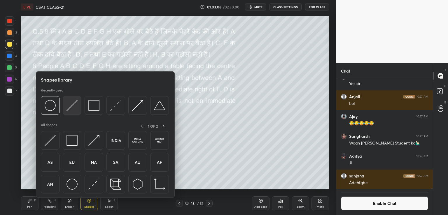
click at [74, 104] on img at bounding box center [71, 105] width 11 height 11
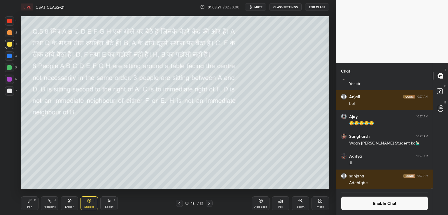
click at [29, 203] on icon at bounding box center [29, 201] width 5 height 5
click at [443, 110] on div at bounding box center [441, 108] width 12 height 10
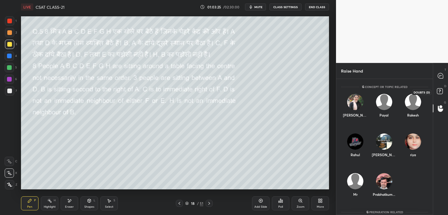
click at [438, 91] on rect at bounding box center [440, 92] width 6 height 6
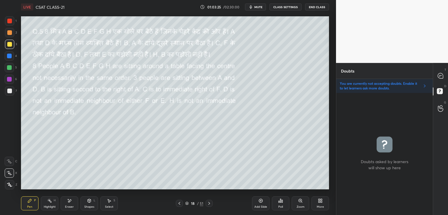
scroll to position [120, 95]
click at [440, 75] on icon at bounding box center [440, 75] width 5 height 5
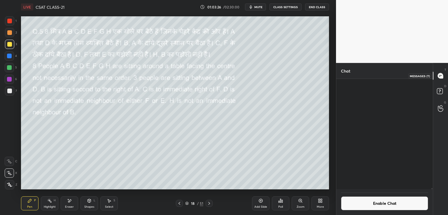
scroll to position [109, 95]
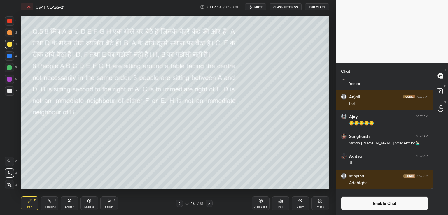
click at [364, 203] on button "Enable Chat" at bounding box center [384, 203] width 87 height 14
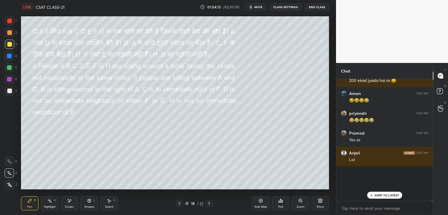
scroll to position [120, 95]
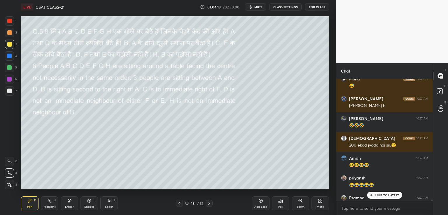
click at [375, 195] on p "JUMP TO LATEST" at bounding box center [386, 195] width 25 height 3
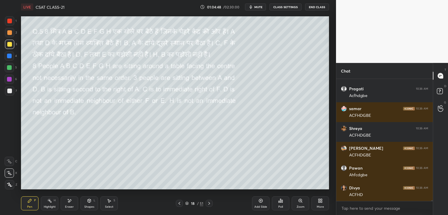
scroll to position [16879, 0]
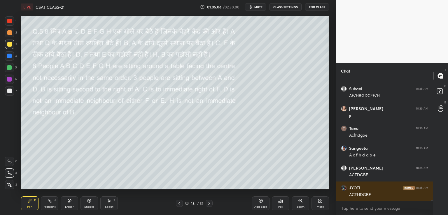
click at [286, 8] on button "CLASS SETTINGS" at bounding box center [285, 6] width 32 height 7
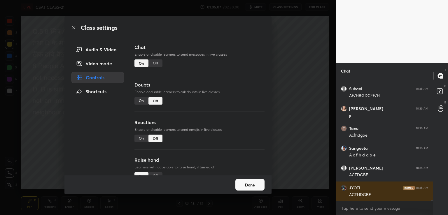
drag, startPoint x: 154, startPoint y: 64, endPoint x: 159, endPoint y: 62, distance: 4.8
click at [155, 64] on div "Off" at bounding box center [155, 63] width 14 height 8
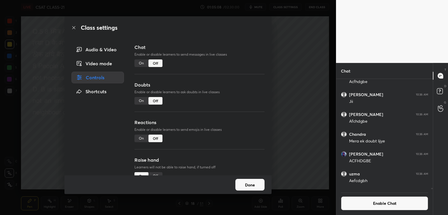
click at [293, 60] on div "Class settings Audio & Video Video mode Controls Shortcuts Chat Enable or disab…" at bounding box center [168, 107] width 336 height 215
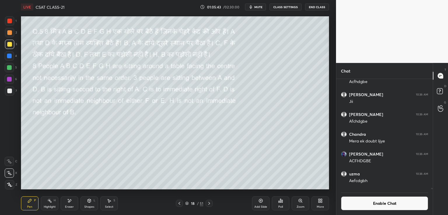
click at [10, 90] on div at bounding box center [9, 91] width 5 height 5
drag, startPoint x: 68, startPoint y: 203, endPoint x: 71, endPoint y: 202, distance: 3.5
click at [68, 203] on icon at bounding box center [69, 201] width 5 height 5
click at [30, 203] on icon at bounding box center [29, 201] width 5 height 5
click at [357, 200] on button "Enable Chat" at bounding box center [384, 203] width 87 height 14
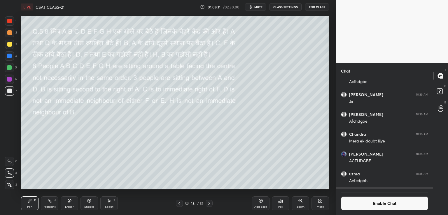
scroll to position [120, 95]
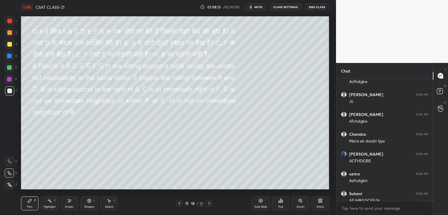
drag, startPoint x: 430, startPoint y: 200, endPoint x: 430, endPoint y: 203, distance: 3.5
click at [430, 203] on div "[PERSON_NAME] 10:36 AM Sir poll kra lijiye Prem 10:36 AM ACFHDGBE [PERSON_NAME]…" at bounding box center [384, 147] width 96 height 136
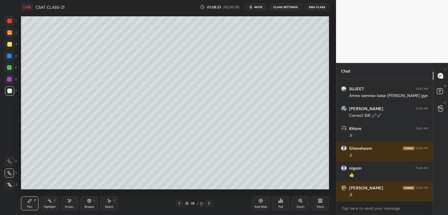
scroll to position [17264, 0]
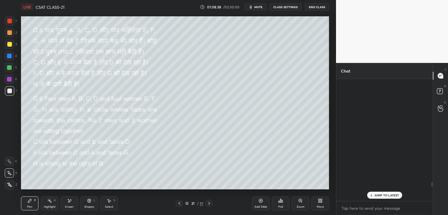
click at [389, 200] on div "Aman 10:26 AM Jii [PERSON_NAME] 10:26 AM ADEHFGBCA HMARA BHE BDIYA BOL DIJIYE S…" at bounding box center [384, 140] width 96 height 122
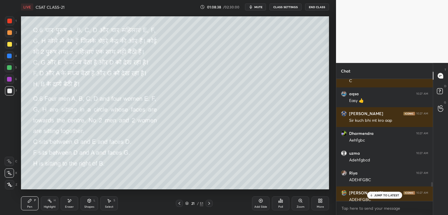
click at [387, 197] on p "JUMP TO LATEST" at bounding box center [386, 195] width 25 height 3
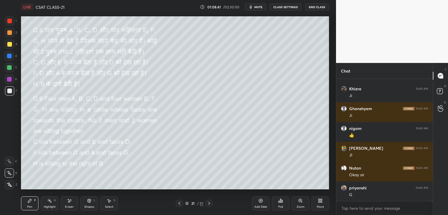
scroll to position [20908, 0]
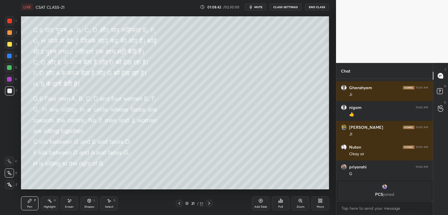
click at [287, 6] on button "CLASS SETTINGS" at bounding box center [285, 6] width 32 height 7
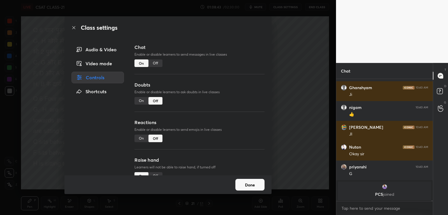
click at [152, 64] on div "Off" at bounding box center [155, 63] width 14 height 8
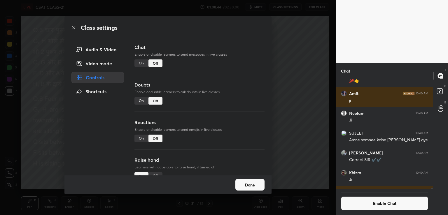
click at [288, 52] on div "Class settings Audio & Video Video mode Controls Shortcuts Chat Enable or disab…" at bounding box center [168, 107] width 336 height 215
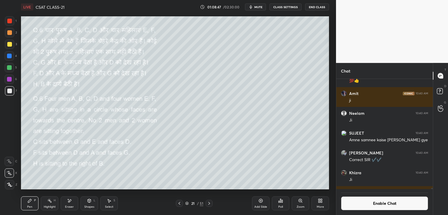
click at [8, 45] on div at bounding box center [9, 44] width 5 height 5
click at [90, 202] on icon at bounding box center [89, 200] width 3 height 3
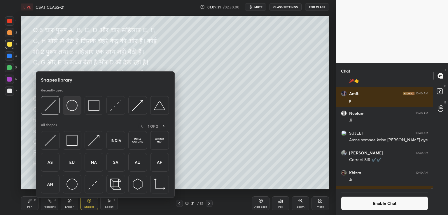
click at [75, 110] on img at bounding box center [71, 105] width 11 height 11
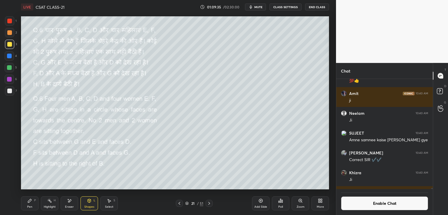
click at [89, 204] on div "Shapes L" at bounding box center [88, 203] width 17 height 14
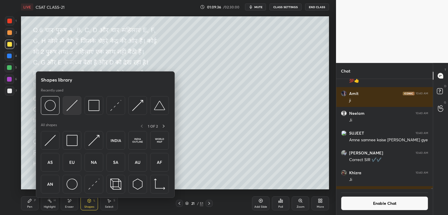
click at [71, 106] on img at bounding box center [71, 105] width 11 height 11
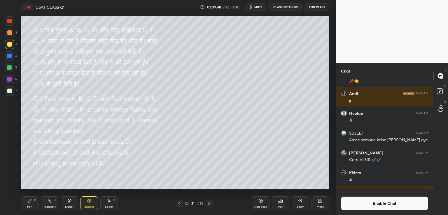
click at [317, 6] on button "End Class" at bounding box center [317, 6] width 24 height 7
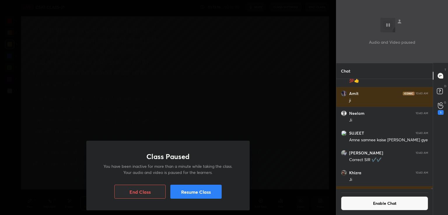
click at [243, 91] on div "Class Paused You have been inactive for more than a minute while taking the cla…" at bounding box center [168, 107] width 336 height 215
click at [205, 191] on button "Resume Class" at bounding box center [195, 192] width 51 height 14
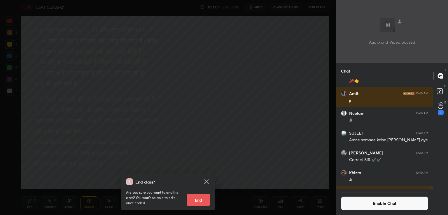
click at [242, 137] on div "End class? Are you sure you want to end the class? You won’t be able to edit on…" at bounding box center [168, 107] width 336 height 215
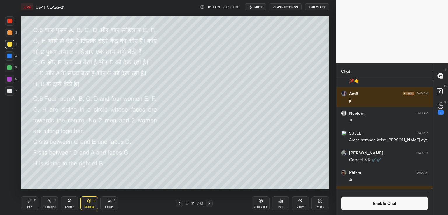
click at [364, 203] on button "Enable Chat" at bounding box center [384, 203] width 87 height 14
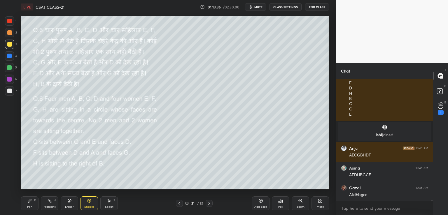
scroll to position [17206, 0]
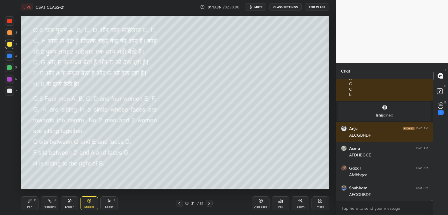
click at [9, 90] on div at bounding box center [9, 91] width 5 height 5
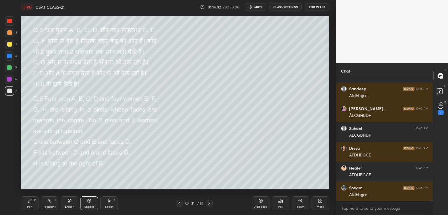
scroll to position [19321, 0]
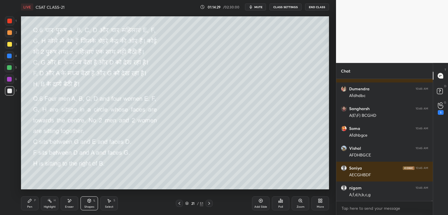
click at [9, 43] on div at bounding box center [9, 44] width 5 height 5
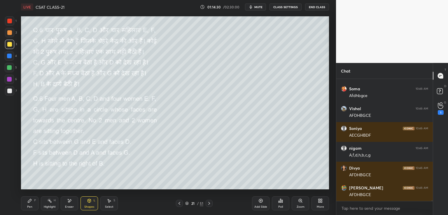
click at [9, 91] on div at bounding box center [9, 91] width 5 height 5
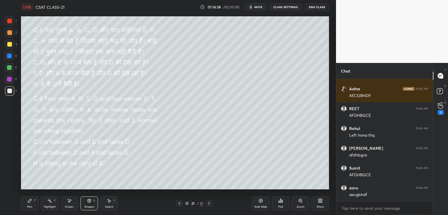
click at [7, 45] on div at bounding box center [9, 44] width 5 height 5
click at [10, 91] on div at bounding box center [9, 91] width 5 height 5
click at [31, 206] on div "Pen" at bounding box center [29, 207] width 5 height 3
click at [10, 185] on icon at bounding box center [9, 185] width 5 height 4
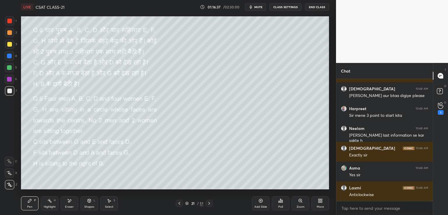
scroll to position [20554, 0]
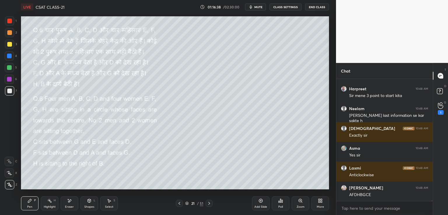
click at [69, 204] on div "Eraser" at bounding box center [69, 203] width 17 height 14
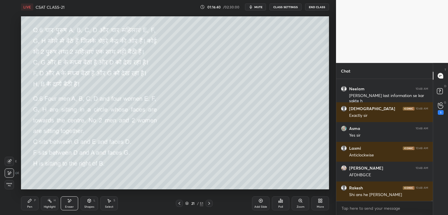
scroll to position [20595, 0]
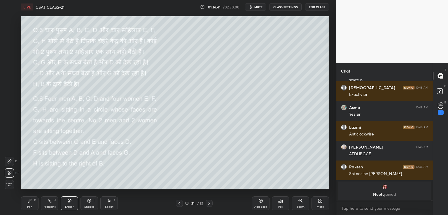
click at [28, 202] on icon at bounding box center [29, 200] width 3 height 3
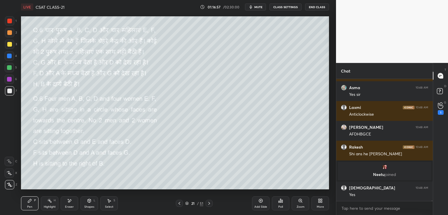
scroll to position [20418, 0]
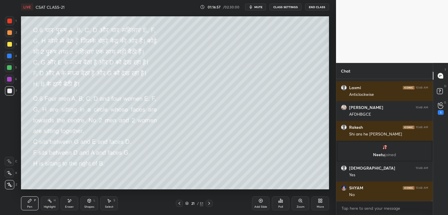
click at [70, 202] on icon at bounding box center [69, 201] width 5 height 5
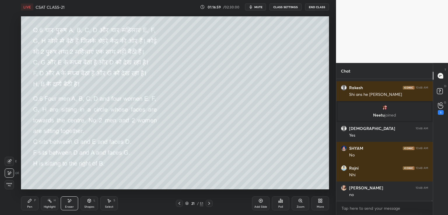
scroll to position [20478, 0]
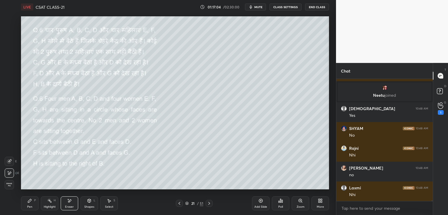
click at [33, 205] on div "Pen P" at bounding box center [29, 203] width 17 height 14
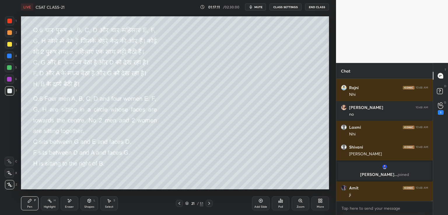
scroll to position [20501, 0]
drag, startPoint x: 69, startPoint y: 201, endPoint x: 72, endPoint y: 196, distance: 6.8
click at [69, 201] on icon at bounding box center [69, 200] width 3 height 3
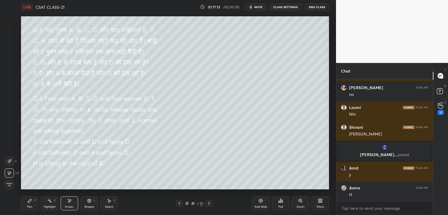
scroll to position [20546, 0]
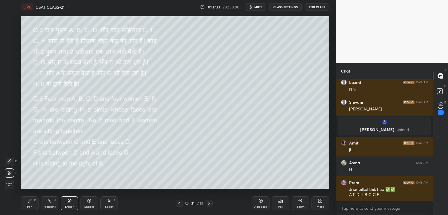
click at [27, 202] on div "Pen P" at bounding box center [29, 203] width 17 height 14
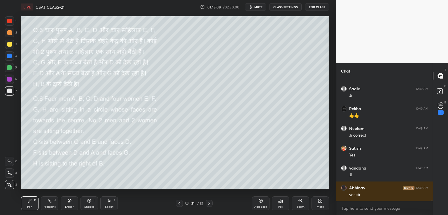
scroll to position [21344, 0]
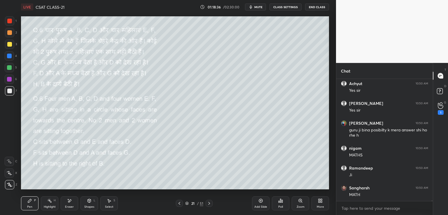
click at [261, 202] on icon at bounding box center [260, 201] width 5 height 5
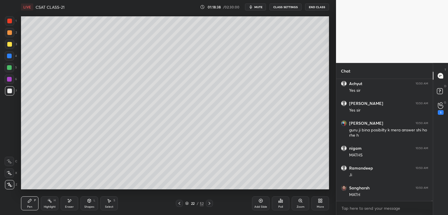
click at [259, 201] on icon at bounding box center [260, 201] width 5 height 5
click at [260, 201] on icon at bounding box center [260, 201] width 5 height 5
click at [260, 202] on icon at bounding box center [260, 201] width 5 height 5
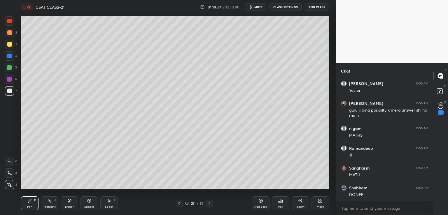
click at [260, 202] on icon at bounding box center [260, 201] width 5 height 5
click at [259, 202] on icon at bounding box center [260, 201] width 5 height 5
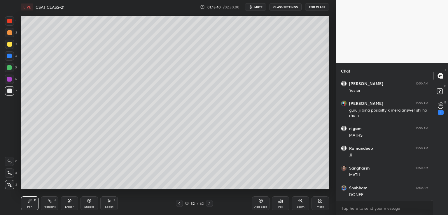
click at [259, 202] on icon at bounding box center [260, 201] width 5 height 5
click at [178, 204] on icon at bounding box center [179, 203] width 2 height 3
click at [178, 204] on icon at bounding box center [179, 203] width 5 height 5
click at [178, 203] on icon at bounding box center [179, 203] width 5 height 5
click at [180, 203] on icon at bounding box center [179, 203] width 5 height 5
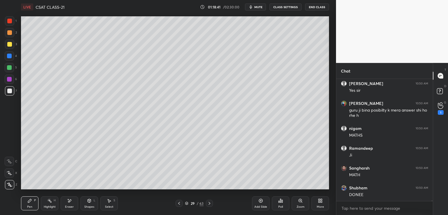
click at [180, 203] on icon at bounding box center [179, 203] width 5 height 5
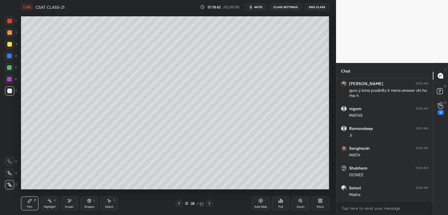
click at [180, 203] on icon at bounding box center [179, 203] width 5 height 5
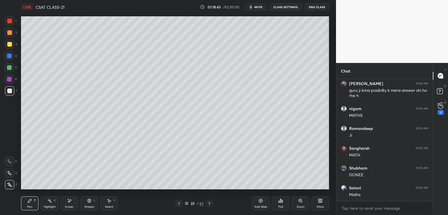
click at [180, 203] on icon at bounding box center [179, 203] width 5 height 5
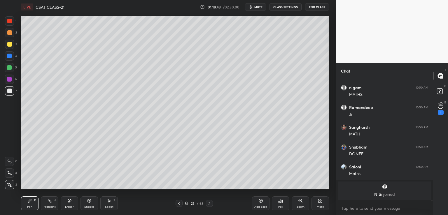
click at [180, 204] on icon at bounding box center [179, 203] width 5 height 5
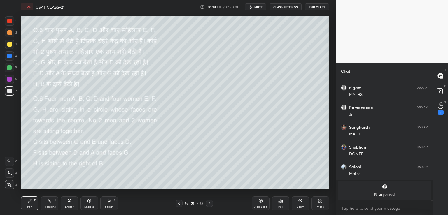
click at [209, 204] on icon at bounding box center [209, 203] width 5 height 5
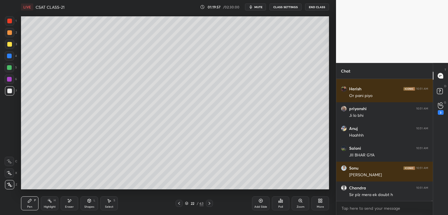
scroll to position [22956, 0]
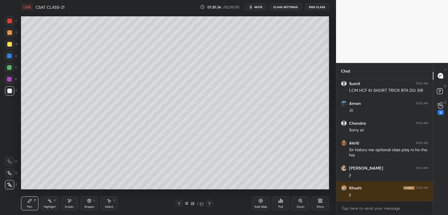
click at [211, 203] on icon at bounding box center [209, 203] width 5 height 5
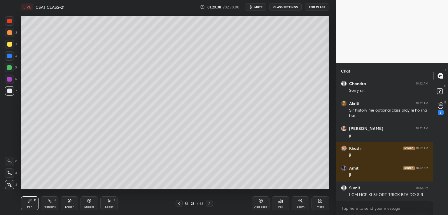
click at [288, 7] on button "CLASS SETTINGS" at bounding box center [285, 6] width 32 height 7
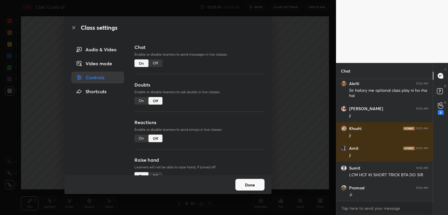
click at [154, 63] on div "Off" at bounding box center [155, 63] width 14 height 8
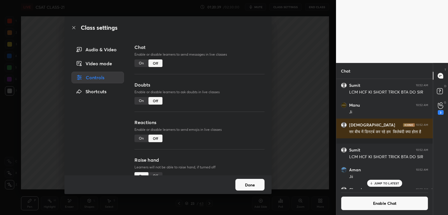
click at [303, 67] on div "Class settings Audio & Video Video mode Controls Shortcuts Chat Enable or disab…" at bounding box center [168, 107] width 336 height 215
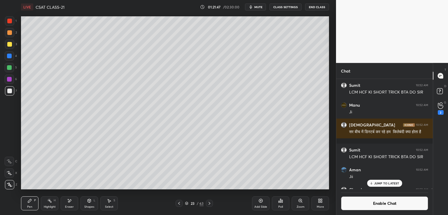
click at [10, 43] on div at bounding box center [9, 44] width 5 height 5
click at [382, 182] on p "JUMP TO LATEST" at bounding box center [386, 183] width 25 height 3
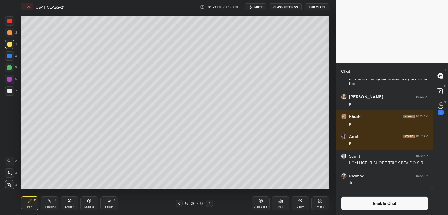
click at [209, 203] on icon at bounding box center [209, 203] width 2 height 3
click at [9, 89] on div at bounding box center [9, 91] width 5 height 5
click at [281, 201] on icon at bounding box center [280, 201] width 5 height 5
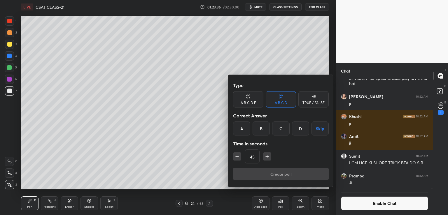
click at [237, 157] on icon "button" at bounding box center [237, 157] width 6 height 6
type input "30"
click at [319, 128] on button "Skip" at bounding box center [319, 129] width 17 height 14
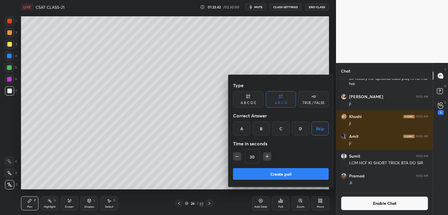
click at [299, 129] on div "D" at bounding box center [300, 129] width 17 height 14
click at [280, 174] on button "Create poll" at bounding box center [281, 174] width 96 height 12
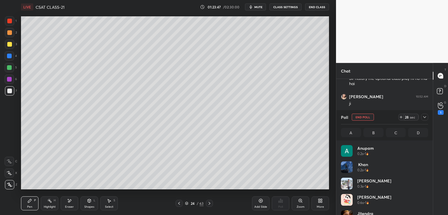
scroll to position [68, 85]
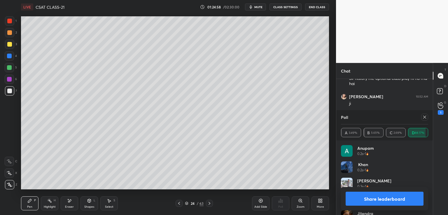
click at [209, 202] on icon at bounding box center [209, 203] width 5 height 5
click at [424, 118] on icon at bounding box center [424, 117] width 5 height 5
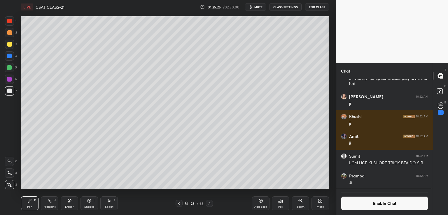
scroll to position [134, 95]
click at [282, 202] on icon at bounding box center [282, 201] width 1 height 3
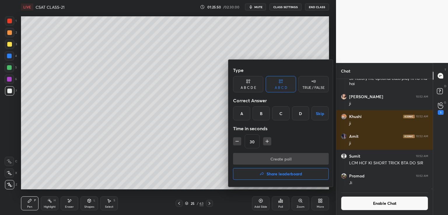
click at [301, 113] on div "D" at bounding box center [300, 113] width 17 height 14
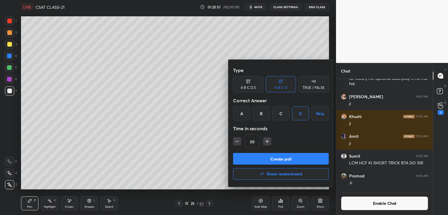
click at [279, 158] on button "Create poll" at bounding box center [281, 159] width 96 height 12
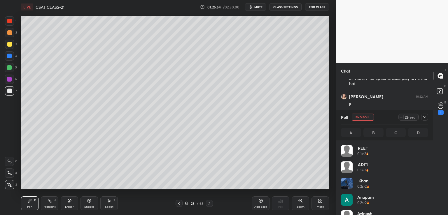
scroll to position [68, 85]
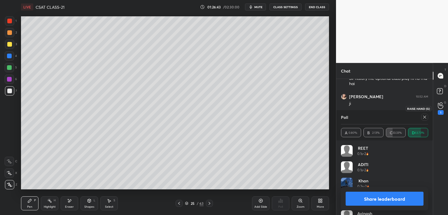
click at [439, 110] on div "1" at bounding box center [441, 108] width 6 height 13
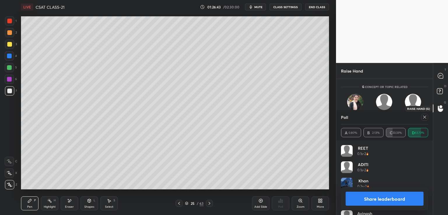
scroll to position [104, 95]
click at [10, 46] on div at bounding box center [9, 44] width 5 height 5
click at [209, 206] on icon at bounding box center [209, 203] width 5 height 5
click at [10, 174] on icon at bounding box center [9, 172] width 5 height 3
click at [426, 115] on icon at bounding box center [424, 117] width 5 height 5
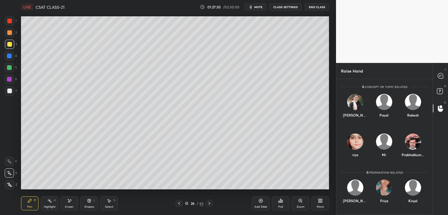
scroll to position [134, 95]
click at [9, 92] on div at bounding box center [9, 91] width 5 height 5
click at [88, 200] on icon at bounding box center [89, 200] width 3 height 3
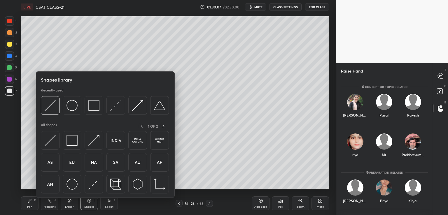
click at [71, 203] on icon at bounding box center [69, 201] width 5 height 5
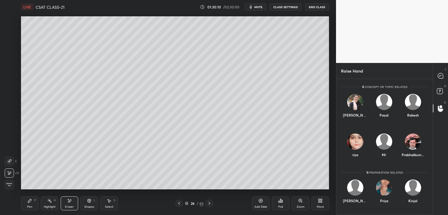
click at [30, 201] on icon at bounding box center [29, 200] width 3 height 3
click at [288, 186] on div "LIVE CSAT CLASS-21 01:31:43 / 02:30:00 mute CLASS SETTINGS End Class Setting up…" at bounding box center [175, 107] width 312 height 215
click at [209, 204] on icon at bounding box center [209, 203] width 2 height 3
click at [441, 75] on icon at bounding box center [440, 75] width 5 height 5
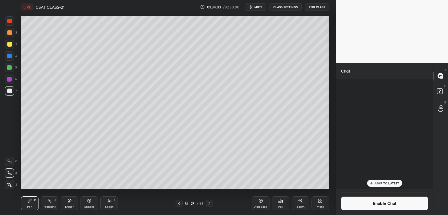
scroll to position [109, 95]
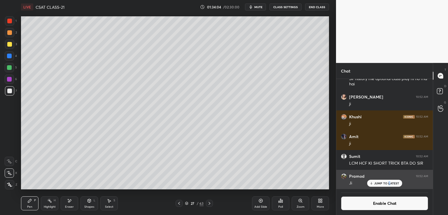
click at [389, 184] on p "JUMP TO LATEST" at bounding box center [386, 183] width 25 height 3
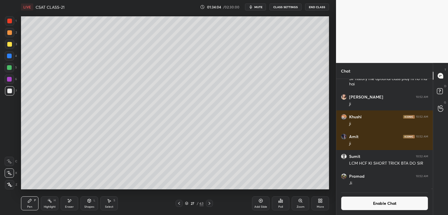
click at [374, 206] on button "Enable Chat" at bounding box center [384, 203] width 87 height 14
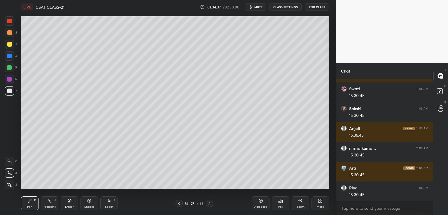
scroll to position [26949, 0]
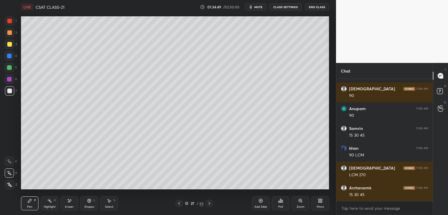
click at [289, 8] on button "CLASS SETTINGS" at bounding box center [285, 6] width 32 height 7
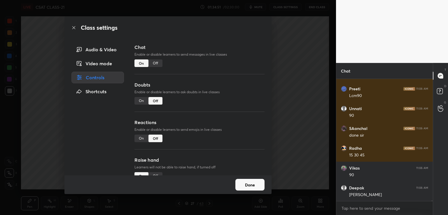
click at [155, 66] on div "Off" at bounding box center [155, 63] width 14 height 8
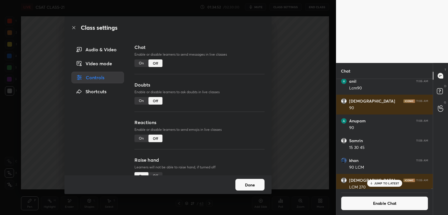
click at [284, 80] on div "Class settings Audio & Video Video mode Controls Shortcuts Chat Enable or disab…" at bounding box center [168, 107] width 336 height 215
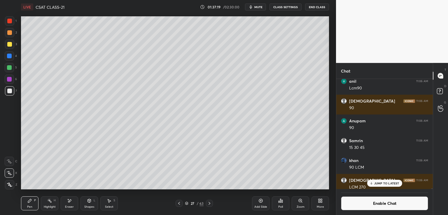
click at [373, 184] on div "JUMP TO LATEST" at bounding box center [384, 183] width 35 height 7
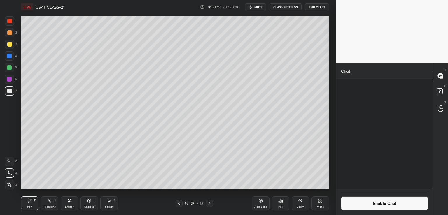
scroll to position [26416, 0]
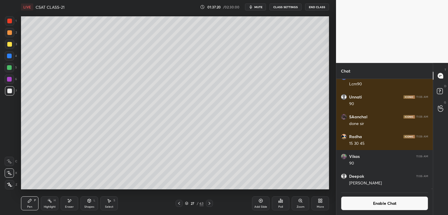
click at [282, 203] on div "Poll" at bounding box center [280, 203] width 17 height 14
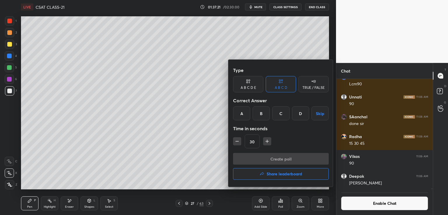
click at [318, 114] on button "Skip" at bounding box center [319, 113] width 17 height 14
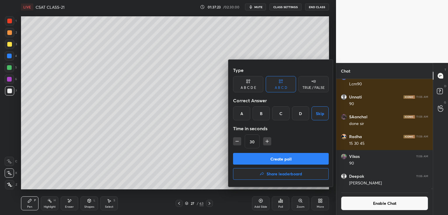
click at [260, 112] on div "B" at bounding box center [260, 113] width 17 height 14
click at [263, 154] on button "Create poll" at bounding box center [281, 159] width 96 height 12
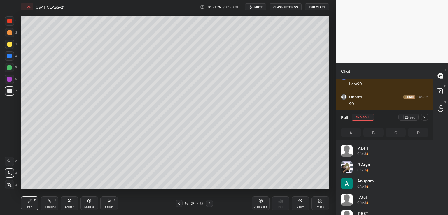
scroll to position [68, 85]
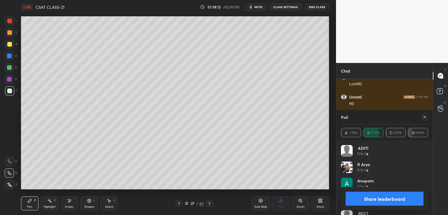
click at [179, 203] on icon at bounding box center [179, 203] width 5 height 5
click at [208, 207] on div at bounding box center [209, 203] width 7 height 7
click at [425, 117] on icon at bounding box center [424, 117] width 5 height 5
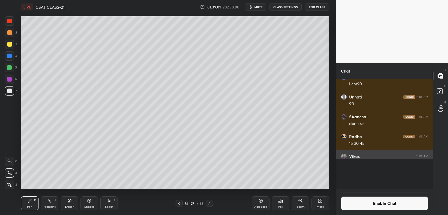
scroll to position [107, 95]
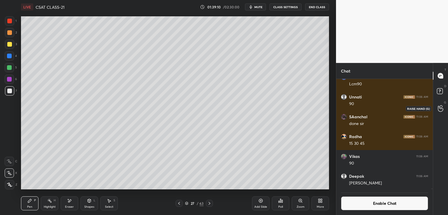
drag, startPoint x: 442, startPoint y: 109, endPoint x: 441, endPoint y: 102, distance: 7.0
click at [442, 109] on icon at bounding box center [441, 108] width 6 height 7
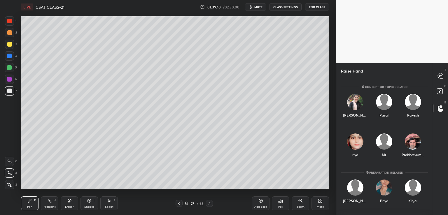
click at [440, 90] on icon at bounding box center [439, 91] width 2 height 2
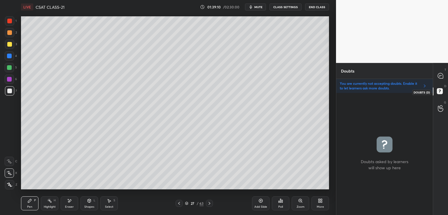
scroll to position [120, 95]
click at [441, 77] on icon at bounding box center [440, 75] width 5 height 5
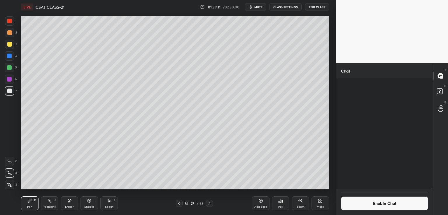
scroll to position [109, 95]
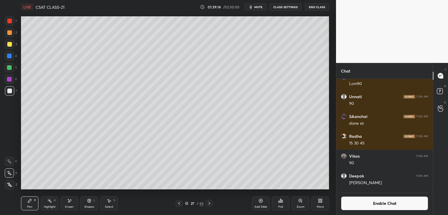
click at [209, 205] on icon at bounding box center [209, 203] width 5 height 5
click at [8, 41] on div at bounding box center [9, 44] width 9 height 9
click at [10, 90] on div at bounding box center [9, 91] width 5 height 5
click at [210, 201] on icon at bounding box center [209, 203] width 5 height 5
click at [8, 45] on div at bounding box center [9, 44] width 5 height 5
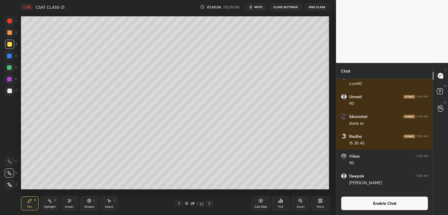
drag, startPoint x: 71, startPoint y: 204, endPoint x: 71, endPoint y: 201, distance: 3.2
click at [71, 203] on div "Eraser" at bounding box center [69, 203] width 17 height 14
click at [25, 203] on div "Pen P" at bounding box center [29, 203] width 17 height 14
click at [282, 203] on div "Poll" at bounding box center [280, 203] width 17 height 14
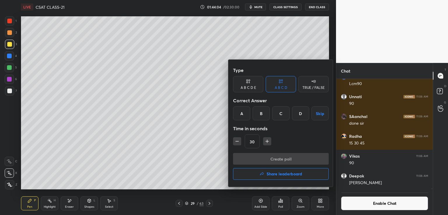
click at [262, 113] on div "B" at bounding box center [260, 113] width 17 height 14
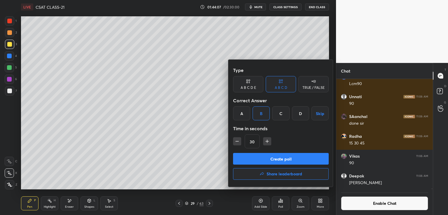
click at [256, 160] on button "Create poll" at bounding box center [281, 159] width 96 height 12
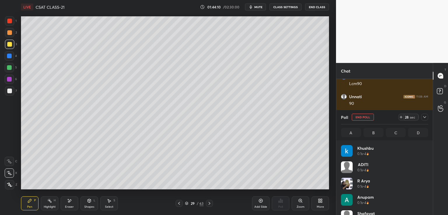
scroll to position [68, 85]
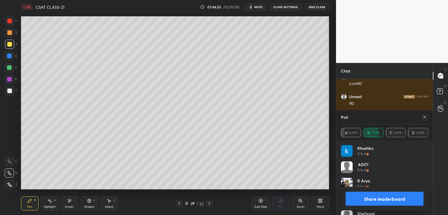
click at [11, 90] on div at bounding box center [9, 90] width 9 height 9
drag, startPoint x: 426, startPoint y: 116, endPoint x: 427, endPoint y: 122, distance: 6.2
click at [427, 117] on div at bounding box center [424, 117] width 7 height 7
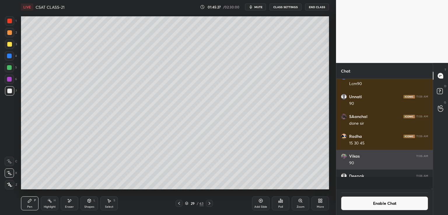
scroll to position [2, 2]
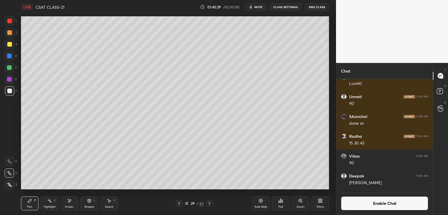
click at [394, 206] on button "Enable Chat" at bounding box center [384, 203] width 87 height 14
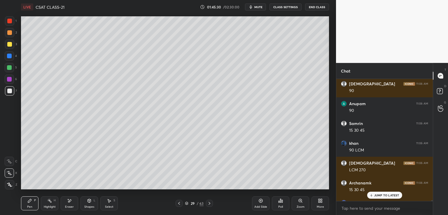
click at [379, 197] on div "JUMP TO LATEST" at bounding box center [384, 195] width 35 height 7
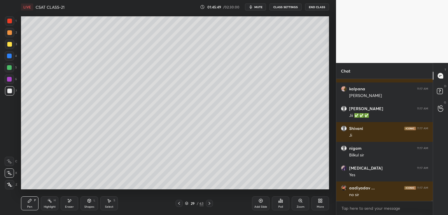
scroll to position [26914, 0]
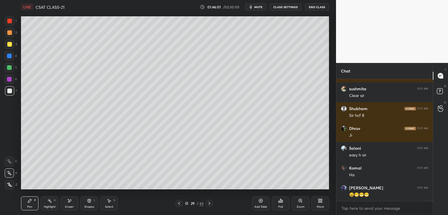
click at [208, 203] on icon at bounding box center [209, 203] width 5 height 5
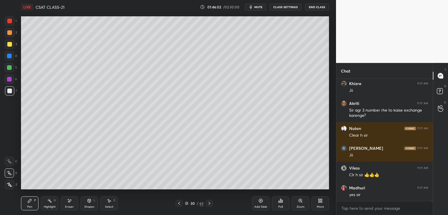
click at [289, 9] on button "CLASS SETTINGS" at bounding box center [285, 6] width 32 height 7
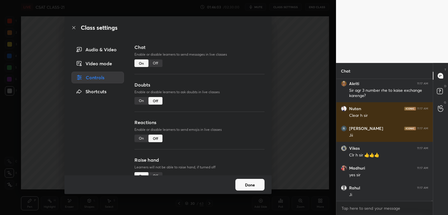
click at [157, 63] on div "Off" at bounding box center [155, 63] width 14 height 8
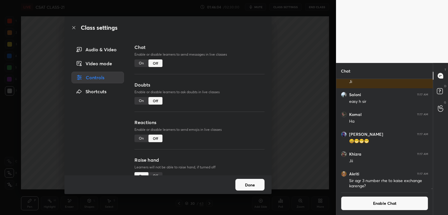
click at [302, 88] on div "Class settings Audio & Video Video mode Controls Shortcuts Chat Enable or disab…" at bounding box center [168, 107] width 336 height 215
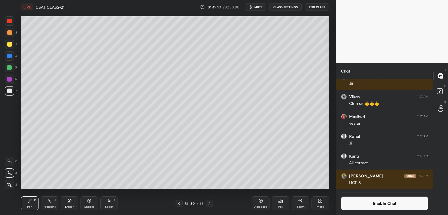
click at [383, 203] on button "Enable Chat" at bounding box center [384, 203] width 87 height 14
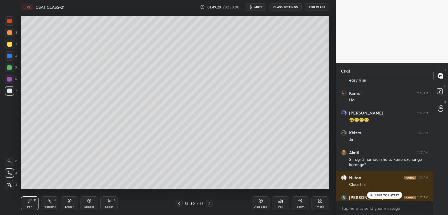
click at [380, 197] on div "JUMP TO LATEST" at bounding box center [384, 195] width 35 height 7
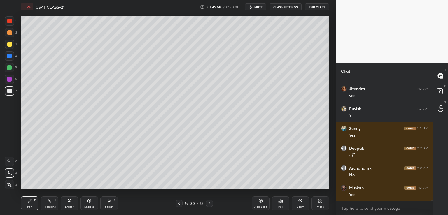
scroll to position [30027, 0]
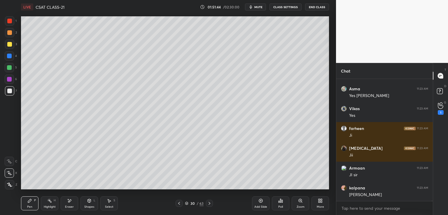
click at [209, 202] on icon at bounding box center [209, 203] width 5 height 5
click at [9, 44] on div at bounding box center [9, 44] width 5 height 5
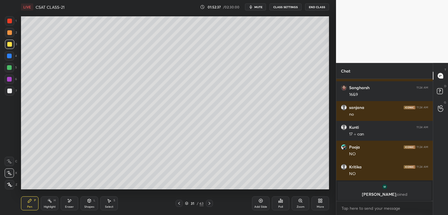
scroll to position [39943, 0]
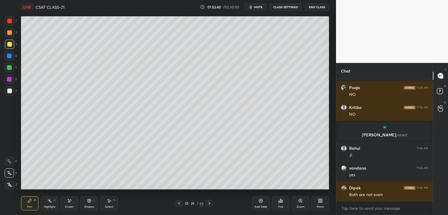
click at [210, 202] on icon at bounding box center [209, 203] width 5 height 5
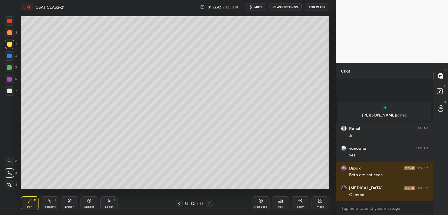
scroll to position [40062, 0]
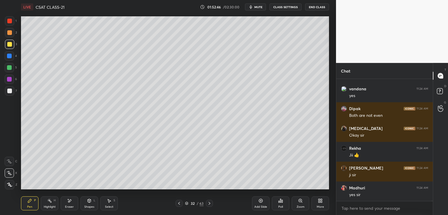
click at [287, 8] on button "CLASS SETTINGS" at bounding box center [285, 6] width 32 height 7
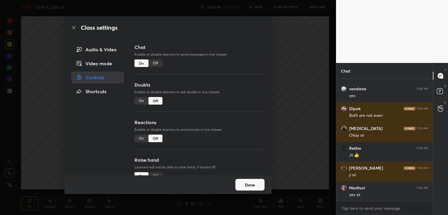
click at [155, 64] on div "Off" at bounding box center [155, 63] width 14 height 8
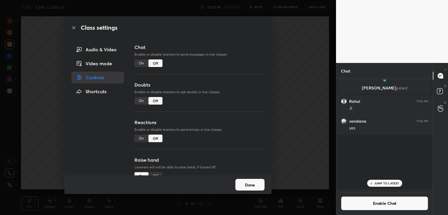
scroll to position [2, 2]
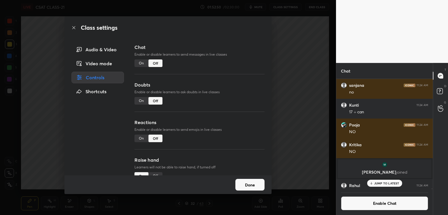
click at [297, 124] on div "Class settings Audio & Video Video mode Controls Shortcuts Chat Enable or disab…" at bounding box center [168, 107] width 336 height 215
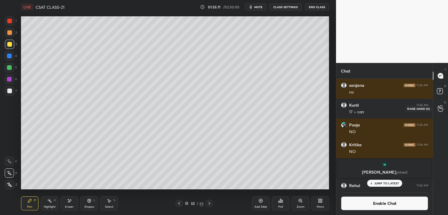
click at [441, 108] on icon at bounding box center [441, 108] width 6 height 7
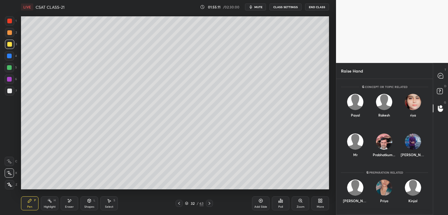
click at [442, 96] on icon at bounding box center [440, 92] width 10 height 10
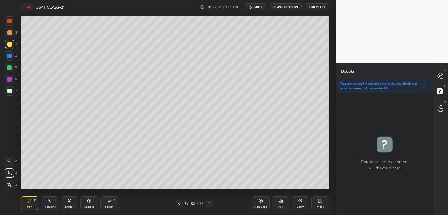
scroll to position [120, 95]
click at [441, 107] on icon at bounding box center [441, 108] width 6 height 7
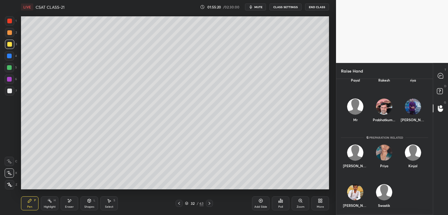
scroll to position [40, 0]
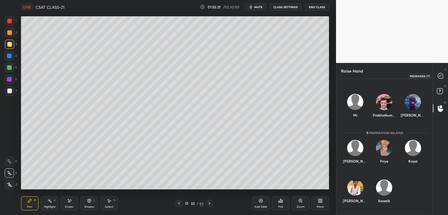
click at [441, 76] on icon at bounding box center [440, 76] width 6 height 6
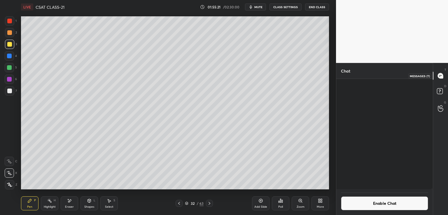
scroll to position [109, 95]
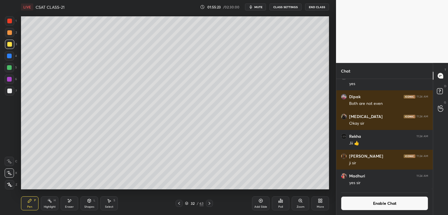
click at [439, 92] on icon at bounding box center [440, 92] width 10 height 10
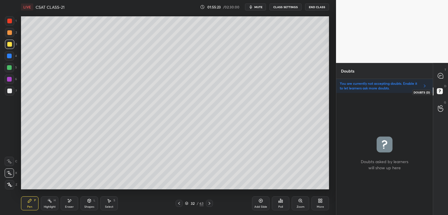
scroll to position [120, 95]
click at [442, 78] on icon at bounding box center [440, 75] width 5 height 5
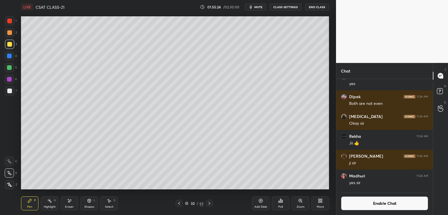
scroll to position [109, 95]
click at [13, 90] on div at bounding box center [9, 90] width 9 height 9
click at [365, 202] on button "Enable Chat" at bounding box center [384, 203] width 87 height 14
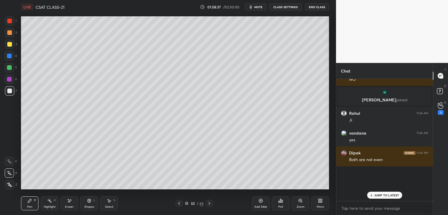
scroll to position [120, 95]
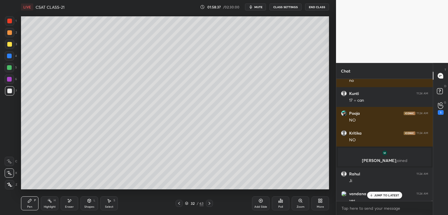
click at [379, 198] on div "JUMP TO LATEST" at bounding box center [384, 195] width 35 height 7
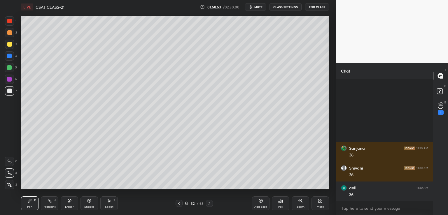
scroll to position [41315, 0]
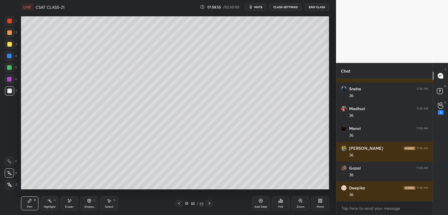
click at [69, 201] on icon at bounding box center [69, 201] width 5 height 5
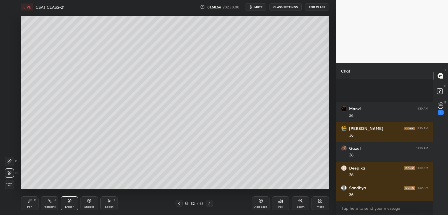
scroll to position [41494, 0]
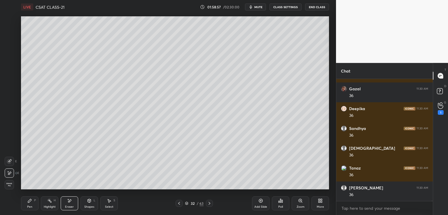
drag, startPoint x: 30, startPoint y: 202, endPoint x: 34, endPoint y: 202, distance: 3.5
click at [31, 202] on icon at bounding box center [29, 201] width 5 height 5
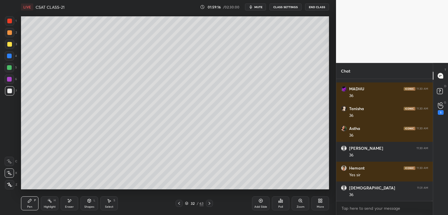
scroll to position [41831, 0]
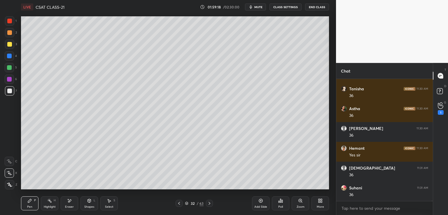
click at [208, 203] on icon at bounding box center [209, 203] width 5 height 5
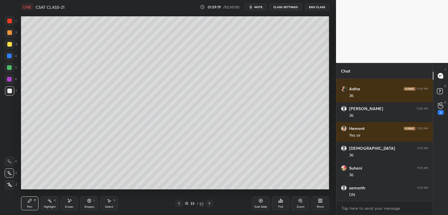
scroll to position [41870, 0]
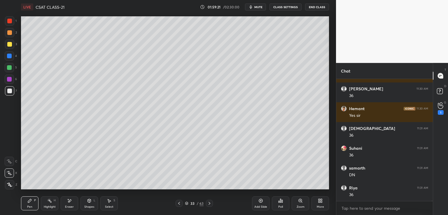
click at [288, 9] on button "CLASS SETTINGS" at bounding box center [285, 6] width 32 height 7
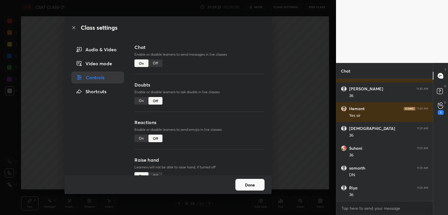
click at [156, 63] on div "Off" at bounding box center [155, 63] width 14 height 8
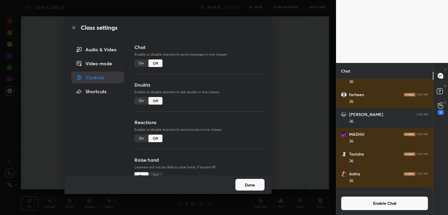
click at [253, 187] on button "Done" at bounding box center [249, 185] width 29 height 12
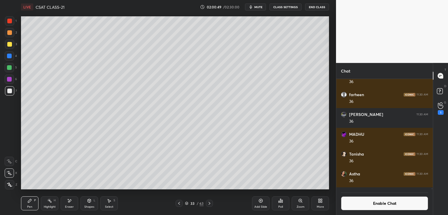
click at [377, 203] on button "Enable Chat" at bounding box center [384, 203] width 87 height 14
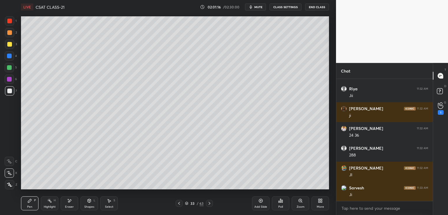
scroll to position [41755, 0]
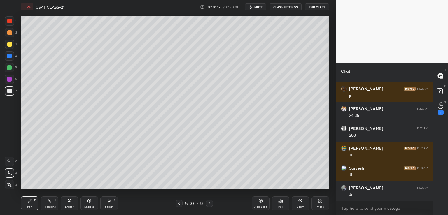
drag, startPoint x: 432, startPoint y: 198, endPoint x: 432, endPoint y: 191, distance: 7.0
click at [432, 191] on div at bounding box center [430, 140] width 3 height 122
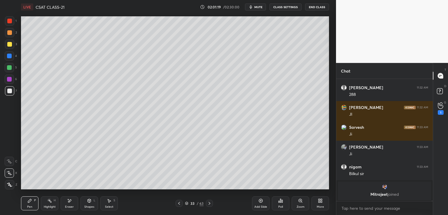
click at [431, 199] on div "[PERSON_NAME] 11:32 AM [PERSON_NAME] 11:32 AM 24 36 [PERSON_NAME] 11:32 AM 288 …" at bounding box center [384, 147] width 96 height 136
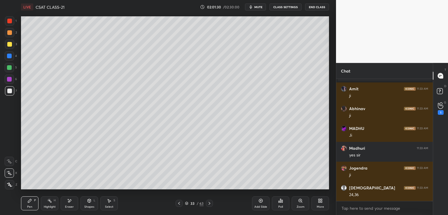
scroll to position [41807, 0]
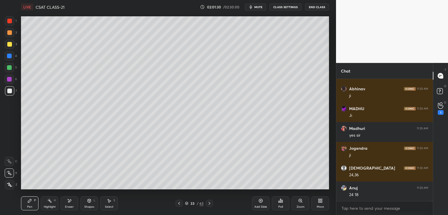
drag, startPoint x: 431, startPoint y: 198, endPoint x: 430, endPoint y: 187, distance: 11.4
click at [430, 187] on div at bounding box center [430, 140] width 3 height 122
click at [282, 8] on button "CLASS SETTINGS" at bounding box center [285, 6] width 32 height 7
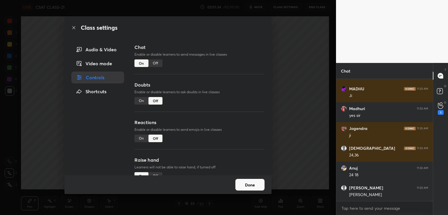
click at [154, 62] on div "Off" at bounding box center [155, 63] width 14 height 8
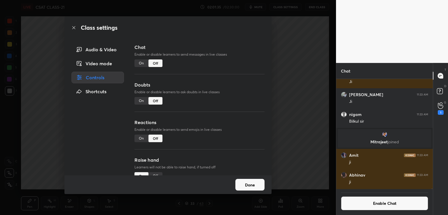
scroll to position [2, 2]
click at [274, 64] on div "Class settings Audio & Video Video mode Controls Shortcuts Chat Enable or disab…" at bounding box center [168, 107] width 336 height 215
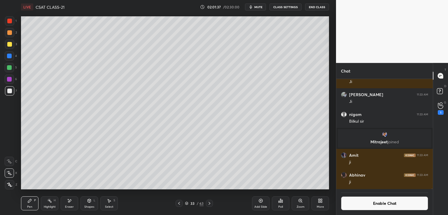
click at [105, 205] on div "Select S" at bounding box center [108, 203] width 17 height 14
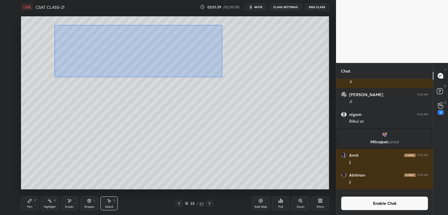
drag, startPoint x: 55, startPoint y: 25, endPoint x: 219, endPoint y: 79, distance: 173.4
click at [222, 77] on div "0 ° Undo Copy Duplicate Duplicate to new slide Delete" at bounding box center [175, 102] width 308 height 173
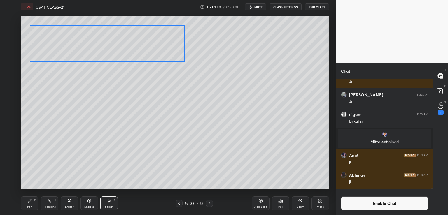
drag, startPoint x: 173, startPoint y: 54, endPoint x: 143, endPoint y: 50, distance: 30.9
click at [143, 50] on div "0 ° Undo Copy Duplicate Duplicate to new slide Delete" at bounding box center [175, 102] width 308 height 173
drag, startPoint x: 182, startPoint y: 62, endPoint x: 103, endPoint y: 51, distance: 80.4
click at [101, 48] on div at bounding box center [101, 48] width 2 height 2
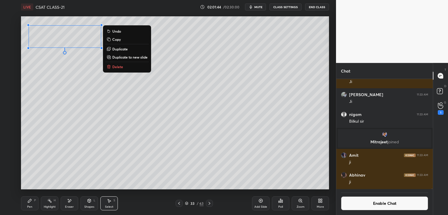
click at [108, 62] on div "0 ° Undo Copy Duplicate Duplicate to new slide Delete" at bounding box center [175, 102] width 308 height 173
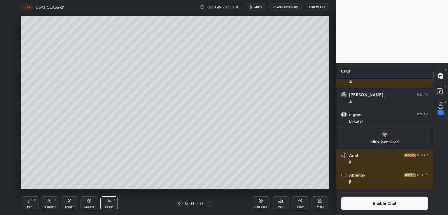
click at [29, 204] on div "Pen P" at bounding box center [29, 203] width 17 height 14
click at [72, 205] on div "Eraser" at bounding box center [69, 203] width 17 height 14
click at [93, 203] on div "Shapes L" at bounding box center [88, 203] width 17 height 14
click at [30, 202] on icon at bounding box center [29, 201] width 5 height 5
click at [10, 43] on div at bounding box center [9, 44] width 5 height 5
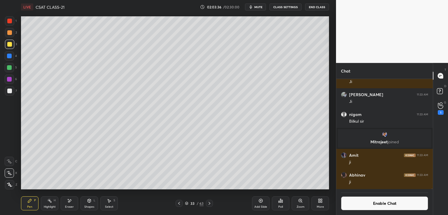
click at [12, 92] on div at bounding box center [9, 90] width 9 height 9
click at [209, 203] on icon at bounding box center [209, 203] width 5 height 5
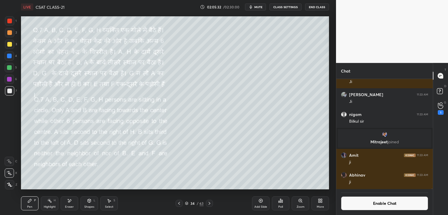
click at [178, 204] on icon at bounding box center [179, 203] width 5 height 5
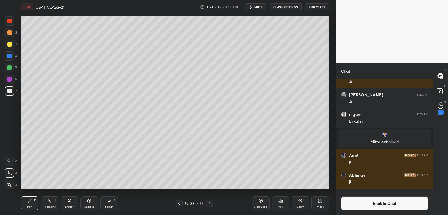
click at [260, 200] on icon at bounding box center [260, 201] width 5 height 5
click at [10, 43] on div at bounding box center [9, 44] width 5 height 5
click at [372, 206] on button "Enable Chat" at bounding box center [384, 203] width 87 height 14
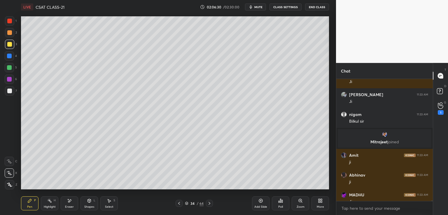
click at [432, 199] on div at bounding box center [430, 140] width 3 height 122
drag, startPoint x: 432, startPoint y: 199, endPoint x: 433, endPoint y: 202, distance: 3.5
click at [432, 203] on div "[PERSON_NAME] 11:32 AM 4 possibility h Sadia 11:32 AM [PERSON_NAME] 11:32 AM 24…" at bounding box center [384, 147] width 96 height 136
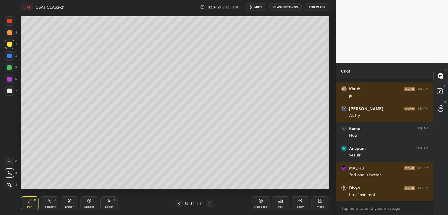
scroll to position [43084, 0]
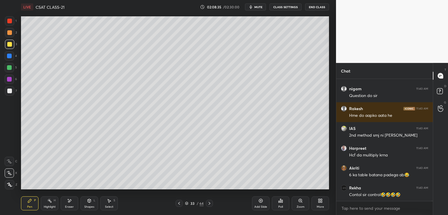
click at [210, 203] on icon at bounding box center [209, 203] width 5 height 5
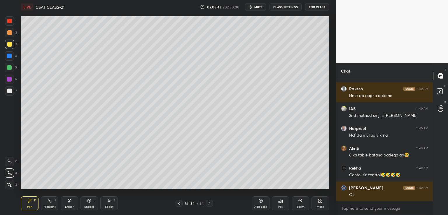
scroll to position [44493, 0]
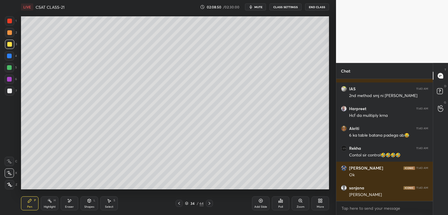
click at [209, 205] on icon at bounding box center [209, 203] width 2 height 3
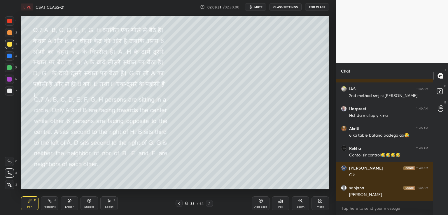
click at [177, 203] on div at bounding box center [178, 203] width 7 height 7
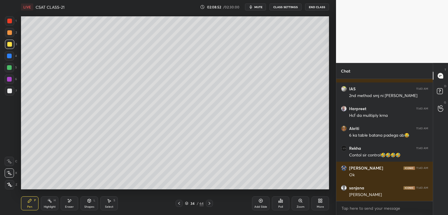
click at [260, 202] on icon at bounding box center [260, 201] width 5 height 5
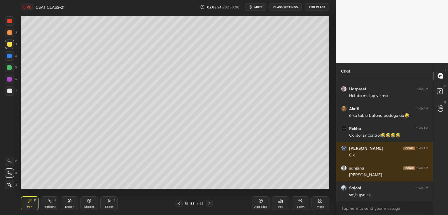
click at [293, 7] on button "CLASS SETTINGS" at bounding box center [285, 6] width 32 height 7
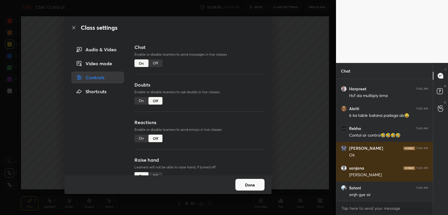
click at [156, 63] on div "Off" at bounding box center [155, 63] width 14 height 8
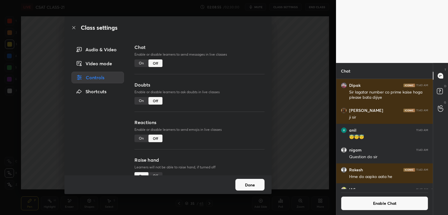
click at [281, 47] on div "Class settings Audio & Video Video mode Controls Shortcuts Chat Enable or disab…" at bounding box center [168, 107] width 336 height 215
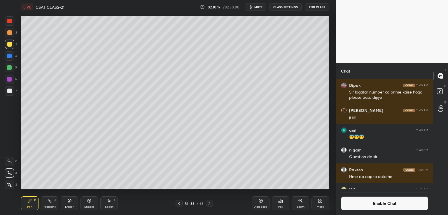
click at [377, 199] on button "Enable Chat" at bounding box center [384, 203] width 87 height 14
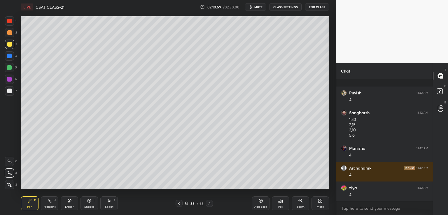
scroll to position [46354, 0]
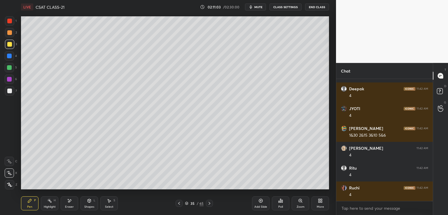
click at [9, 90] on div at bounding box center [9, 91] width 5 height 5
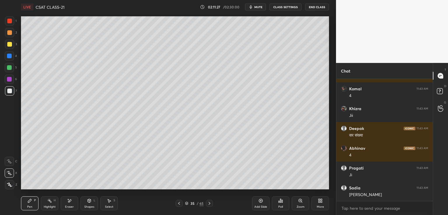
click at [10, 43] on div at bounding box center [9, 44] width 5 height 5
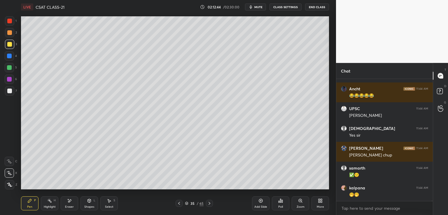
scroll to position [47604, 0]
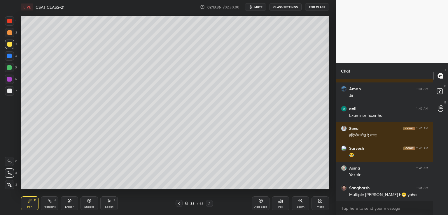
click at [285, 8] on button "CLASS SETTINGS" at bounding box center [285, 6] width 32 height 7
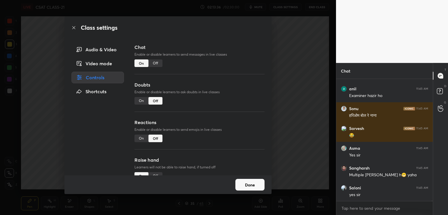
click at [156, 63] on div "Off" at bounding box center [155, 63] width 14 height 8
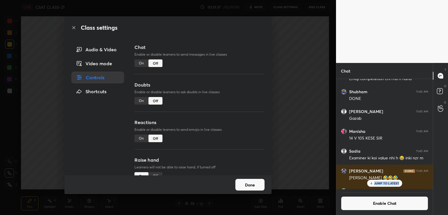
click at [300, 98] on div "Class settings Audio & Video Video mode Controls Shortcuts Chat Enable or disab…" at bounding box center [168, 107] width 336 height 215
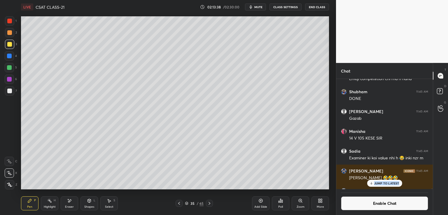
drag, startPoint x: 209, startPoint y: 202, endPoint x: 212, endPoint y: 202, distance: 2.9
click at [209, 202] on icon at bounding box center [209, 203] width 5 height 5
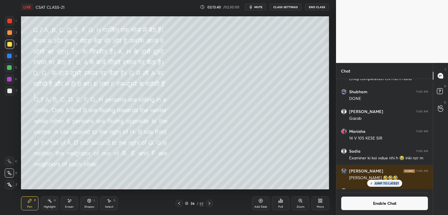
drag, startPoint x: 177, startPoint y: 202, endPoint x: 185, endPoint y: 203, distance: 8.5
click at [177, 202] on icon at bounding box center [179, 203] width 5 height 5
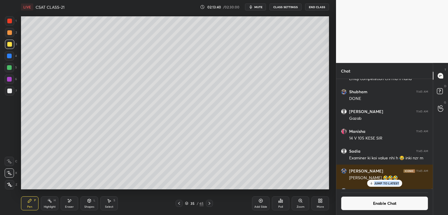
click at [264, 204] on div "Add Slide" at bounding box center [260, 203] width 17 height 14
click at [391, 183] on p "JUMP TO LATEST" at bounding box center [386, 183] width 25 height 3
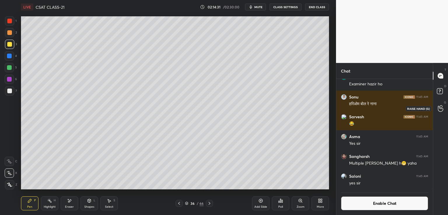
click at [440, 110] on icon at bounding box center [441, 108] width 6 height 7
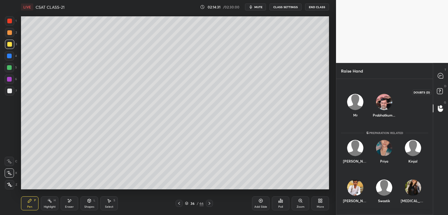
click at [439, 92] on rect at bounding box center [440, 92] width 6 height 6
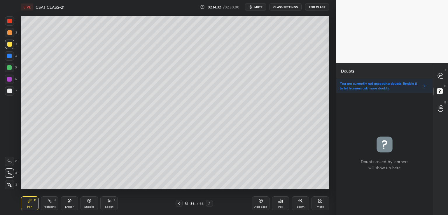
scroll to position [120, 95]
click at [440, 74] on icon at bounding box center [440, 75] width 5 height 5
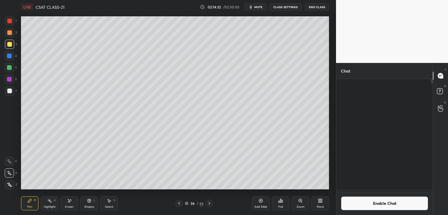
scroll to position [109, 95]
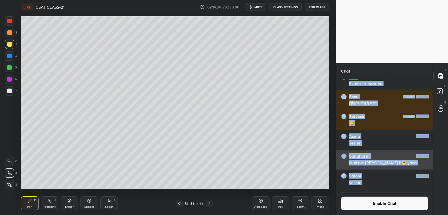
click at [363, 162] on div "Multiple [PERSON_NAME] h😁 yaha" at bounding box center [388, 163] width 79 height 6
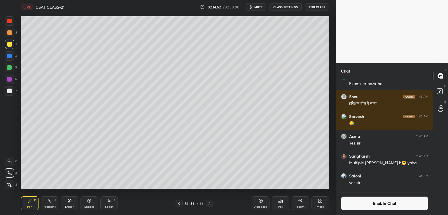
click at [384, 204] on button "Enable Chat" at bounding box center [384, 203] width 87 height 14
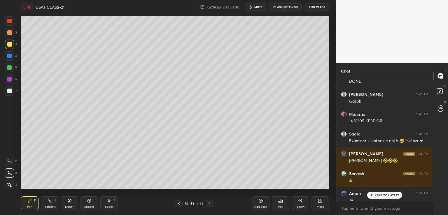
click at [382, 195] on p "JUMP TO LATEST" at bounding box center [386, 195] width 25 height 3
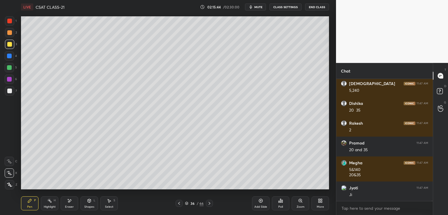
scroll to position [48436, 0]
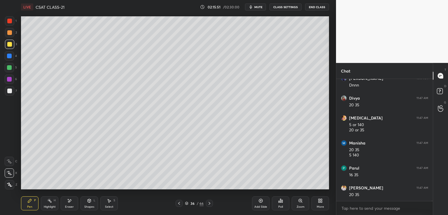
click at [9, 90] on div at bounding box center [9, 91] width 5 height 5
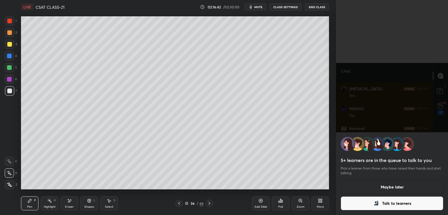
drag, startPoint x: 259, startPoint y: 202, endPoint x: 268, endPoint y: 199, distance: 9.6
click at [260, 202] on icon at bounding box center [260, 201] width 5 height 5
click at [377, 189] on button "Maybe later" at bounding box center [391, 187] width 103 height 14
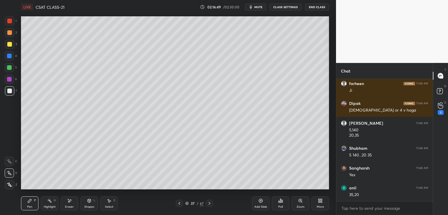
click at [180, 204] on icon at bounding box center [179, 203] width 5 height 5
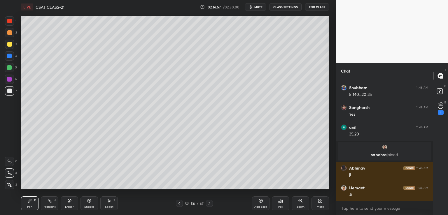
click at [210, 203] on icon at bounding box center [209, 203] width 5 height 5
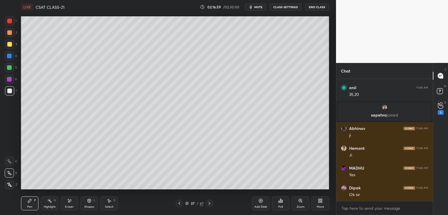
click at [11, 43] on div at bounding box center [9, 44] width 5 height 5
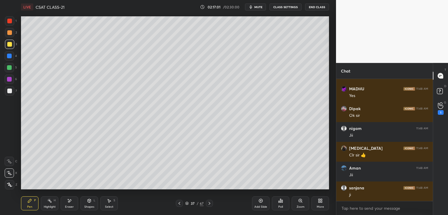
click at [280, 10] on button "CLASS SETTINGS" at bounding box center [285, 6] width 32 height 7
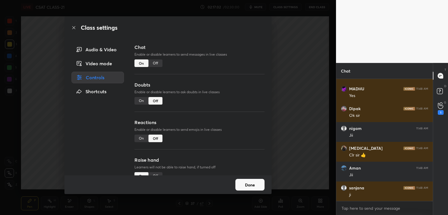
click at [154, 62] on div "Off" at bounding box center [155, 63] width 14 height 8
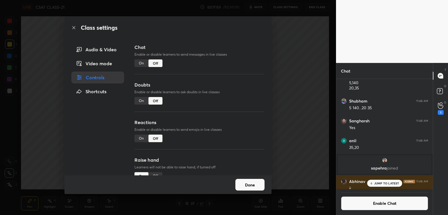
click at [326, 78] on div "Class settings Audio & Video Video mode Controls Shortcuts Chat Enable or disab…" at bounding box center [168, 107] width 336 height 215
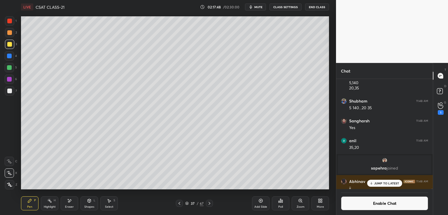
click at [374, 185] on div "JUMP TO LATEST" at bounding box center [384, 183] width 35 height 7
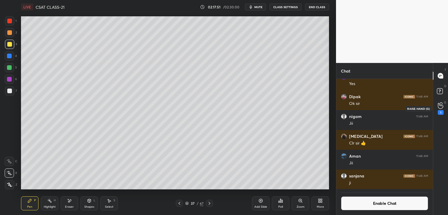
click at [442, 108] on icon at bounding box center [441, 105] width 6 height 7
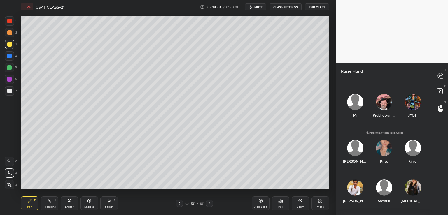
click at [282, 200] on icon at bounding box center [280, 201] width 5 height 5
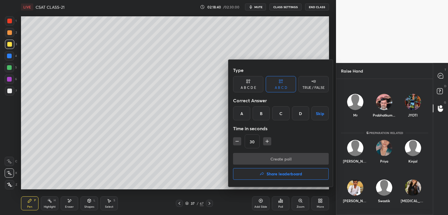
drag, startPoint x: 300, startPoint y: 113, endPoint x: 297, endPoint y: 121, distance: 8.0
click at [299, 113] on div "D" at bounding box center [300, 113] width 17 height 14
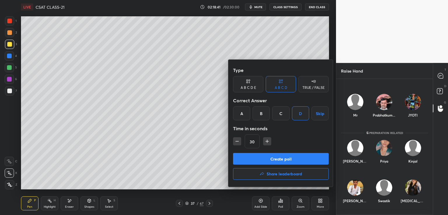
click at [278, 157] on button "Create poll" at bounding box center [281, 159] width 96 height 12
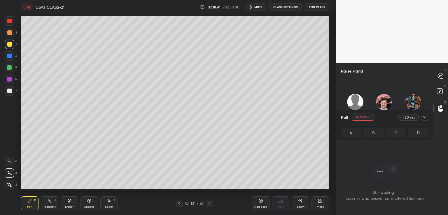
scroll to position [2, 2]
click at [441, 75] on icon at bounding box center [440, 75] width 5 height 5
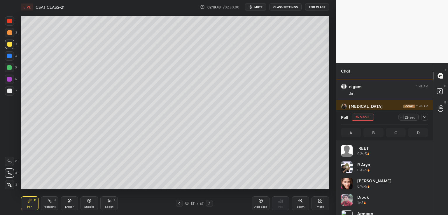
scroll to position [68, 85]
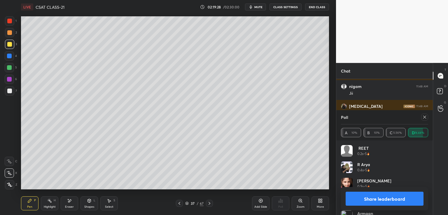
click at [425, 117] on icon at bounding box center [424, 117] width 3 height 3
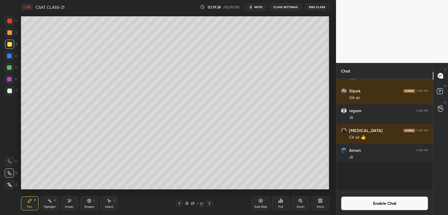
scroll to position [2, 2]
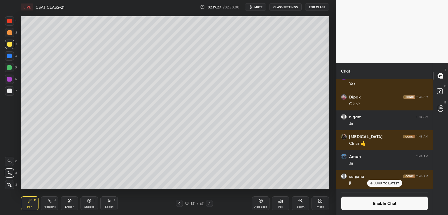
drag, startPoint x: 377, startPoint y: 209, endPoint x: 378, endPoint y: 206, distance: 3.4
click at [377, 208] on button "Enable Chat" at bounding box center [384, 203] width 87 height 14
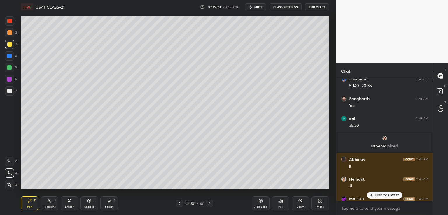
click at [380, 199] on div "JUMP TO LATEST" at bounding box center [384, 195] width 35 height 7
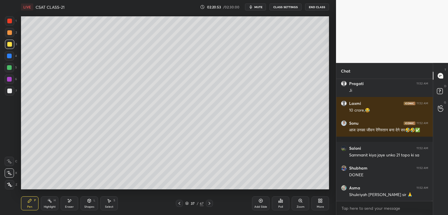
scroll to position [50758, 0]
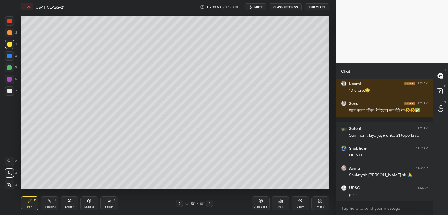
click at [290, 8] on button "CLASS SETTINGS" at bounding box center [285, 6] width 32 height 7
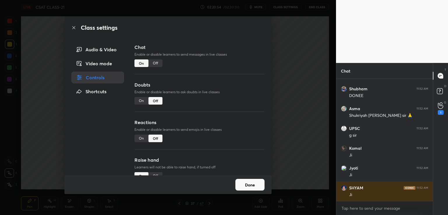
click at [154, 64] on div "Off" at bounding box center [155, 63] width 14 height 8
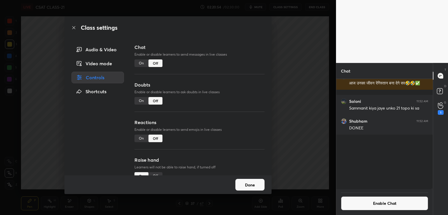
scroll to position [50653, 0]
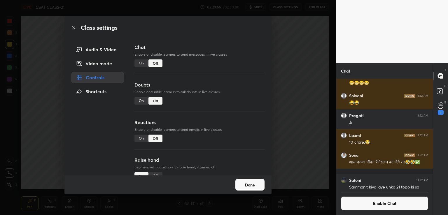
click at [292, 61] on div "Class settings Audio & Video Video mode Controls Shortcuts Chat Enable or disab…" at bounding box center [168, 107] width 336 height 215
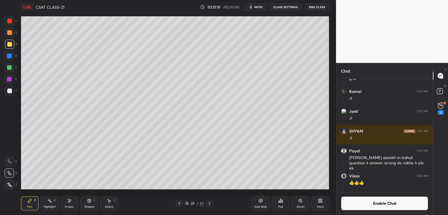
drag, startPoint x: 257, startPoint y: 204, endPoint x: 258, endPoint y: 201, distance: 3.8
click at [257, 205] on div "Add Slide" at bounding box center [260, 203] width 17 height 14
click at [442, 111] on div "2" at bounding box center [441, 112] width 6 height 5
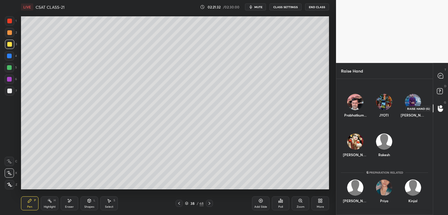
scroll to position [134, 95]
click at [439, 76] on icon at bounding box center [439, 76] width 1 height 0
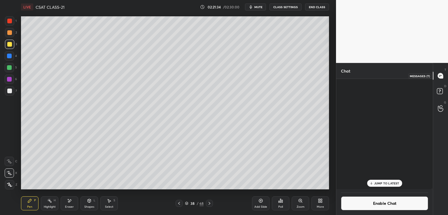
scroll to position [109, 95]
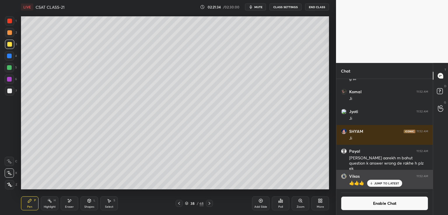
click at [388, 183] on p "JUMP TO LATEST" at bounding box center [386, 183] width 25 height 3
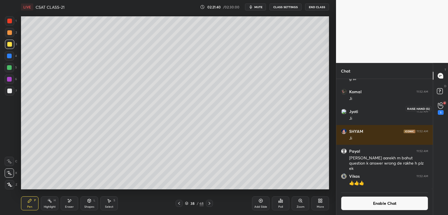
click at [440, 108] on icon at bounding box center [441, 105] width 6 height 7
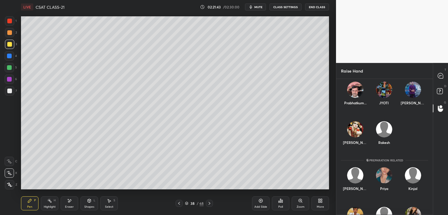
click at [382, 101] on div "[PERSON_NAME] [PERSON_NAME] Mr [PERSON_NAME]... JYOTI [PERSON_NAME] [PERSON_NAM…" at bounding box center [384, 147] width 96 height 136
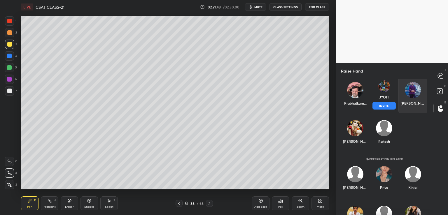
click at [384, 105] on button "INVITE" at bounding box center [384, 106] width 24 height 8
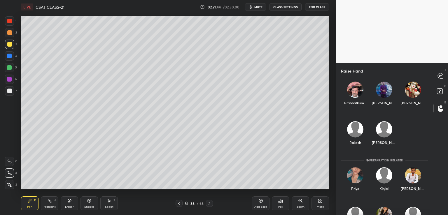
scroll to position [2, 2]
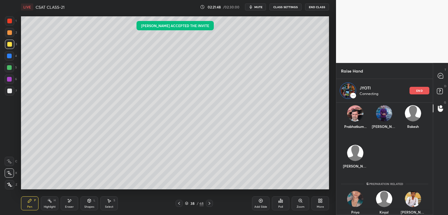
drag, startPoint x: 433, startPoint y: 137, endPoint x: 433, endPoint y: 143, distance: 5.8
click at [433, 146] on div "T Messages (T) D Doubts (D) G Raise Hand (G)" at bounding box center [440, 139] width 15 height 152
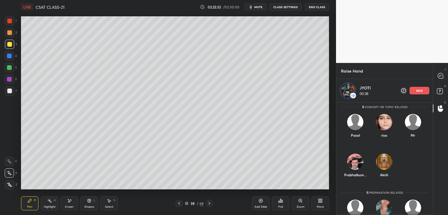
scroll to position [0, 0]
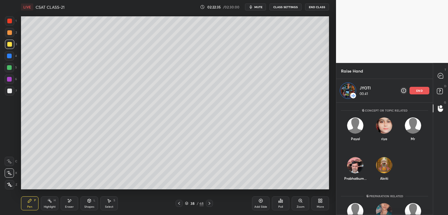
click at [259, 202] on icon at bounding box center [260, 201] width 5 height 5
click at [9, 92] on div at bounding box center [9, 91] width 5 height 5
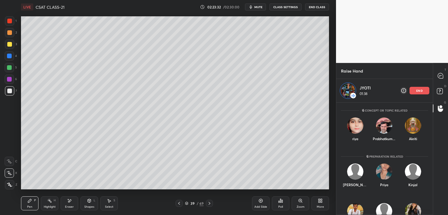
scroll to position [134, 95]
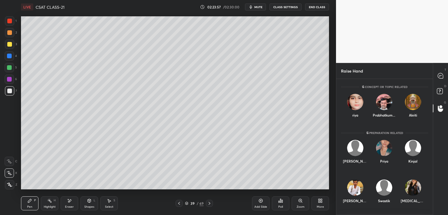
drag, startPoint x: 433, startPoint y: 105, endPoint x: 434, endPoint y: 129, distance: 23.6
click at [434, 129] on div "T Messages (T) D Doubts (D) G Raise Hand (G)" at bounding box center [440, 139] width 15 height 152
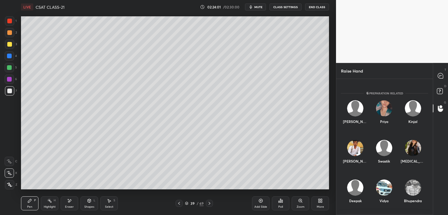
scroll to position [0, 0]
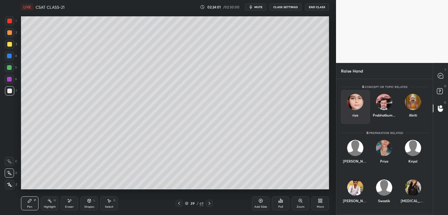
click at [358, 109] on div "riya" at bounding box center [355, 107] width 29 height 34
click at [359, 119] on button "INVITE" at bounding box center [355, 119] width 24 height 8
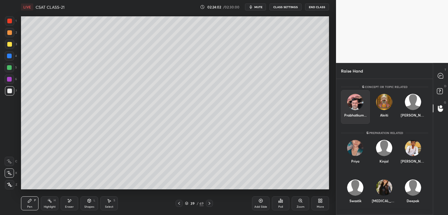
scroll to position [2, 2]
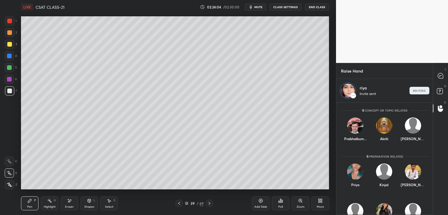
click at [260, 203] on div "Add Slide" at bounding box center [260, 203] width 17 height 14
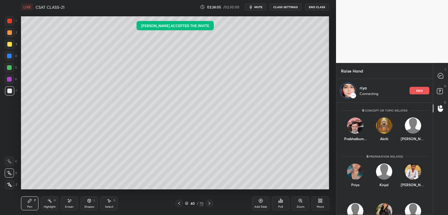
click at [287, 7] on button "CLASS SETTINGS" at bounding box center [285, 6] width 32 height 7
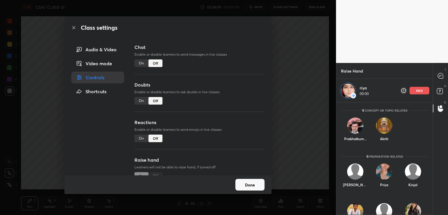
click at [141, 101] on div "On" at bounding box center [141, 101] width 14 height 8
click at [295, 90] on div "Class settings Audio & Video Video mode Controls Shortcuts Chat Enable or disab…" at bounding box center [168, 107] width 336 height 215
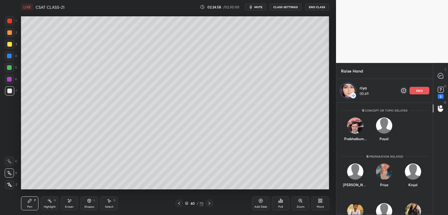
click at [425, 90] on div "end" at bounding box center [419, 91] width 20 height 8
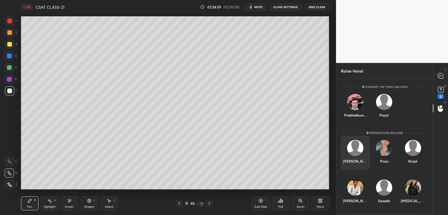
drag, startPoint x: 357, startPoint y: 151, endPoint x: 358, endPoint y: 156, distance: 5.0
click at [357, 151] on div "[PERSON_NAME]" at bounding box center [355, 153] width 29 height 34
click at [355, 164] on button "INVITE" at bounding box center [355, 165] width 24 height 8
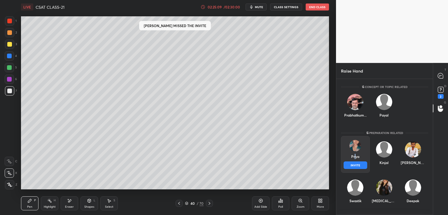
click at [354, 159] on div "Priya INVITE" at bounding box center [355, 154] width 29 height 37
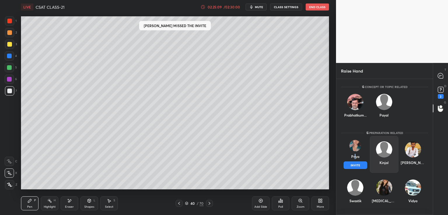
click at [355, 164] on button "INVITE" at bounding box center [355, 165] width 24 height 8
click at [350, 162] on button "INVITE" at bounding box center [355, 165] width 24 height 8
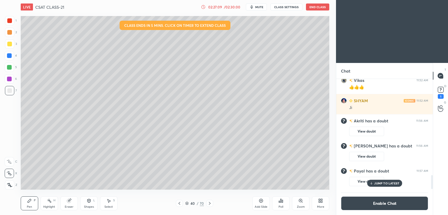
scroll to position [28972, 28838]
click at [441, 112] on div "2" at bounding box center [441, 112] width 6 height 5
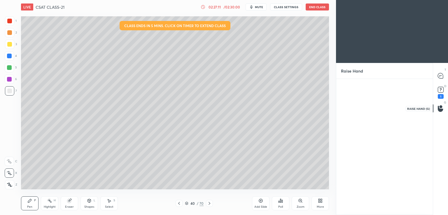
scroll to position [2, 2]
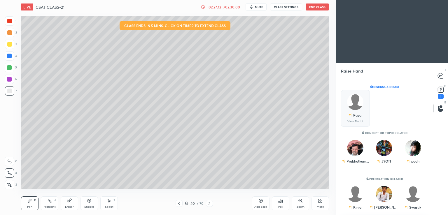
click at [359, 117] on div "Payal" at bounding box center [357, 115] width 9 height 5
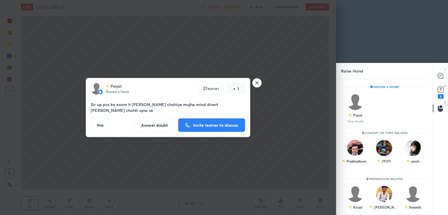
click at [157, 122] on button "Answer doubt" at bounding box center [154, 125] width 40 height 14
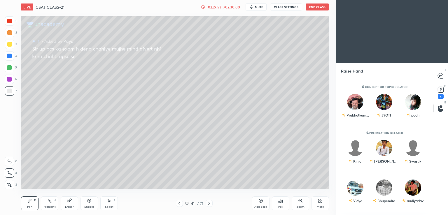
scroll to position [0, 0]
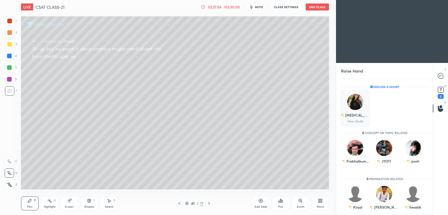
click at [361, 118] on div "[MEDICAL_DATA]" at bounding box center [354, 115] width 29 height 10
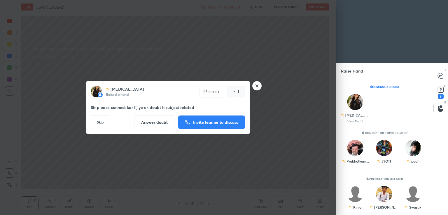
click at [208, 120] on p "Invite learner to discuss" at bounding box center [215, 122] width 45 height 4
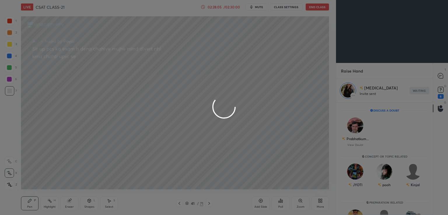
scroll to position [2, 2]
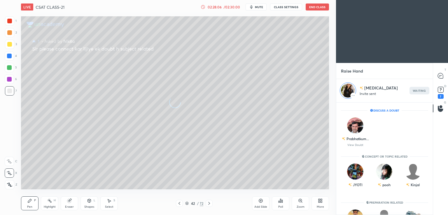
click at [262, 202] on icon at bounding box center [260, 201] width 5 height 5
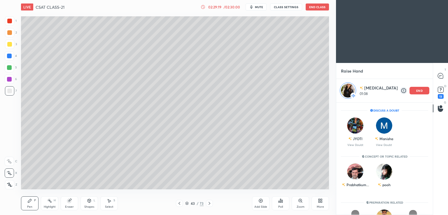
click at [419, 91] on p "end" at bounding box center [419, 90] width 6 height 3
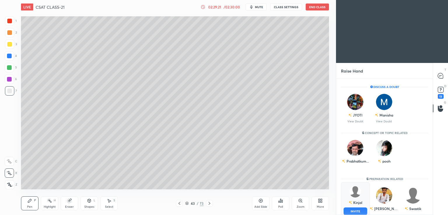
click at [357, 199] on div "Kinjal INVITE" at bounding box center [355, 200] width 29 height 37
click at [356, 211] on button "INVITE" at bounding box center [355, 212] width 24 height 8
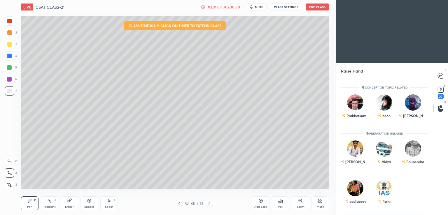
scroll to position [86, 0]
click at [382, 191] on div "Rajni" at bounding box center [384, 193] width 29 height 34
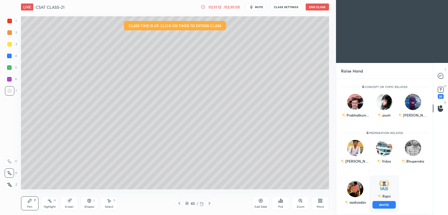
click at [382, 201] on button "INVITE" at bounding box center [384, 205] width 24 height 8
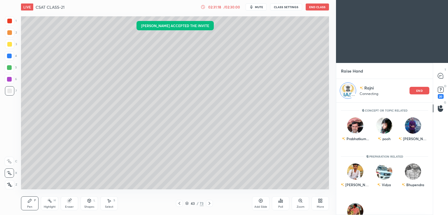
scroll to position [0, 0]
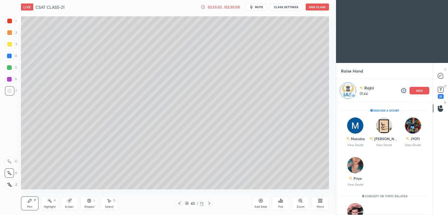
click at [422, 92] on div "end" at bounding box center [419, 91] width 20 height 8
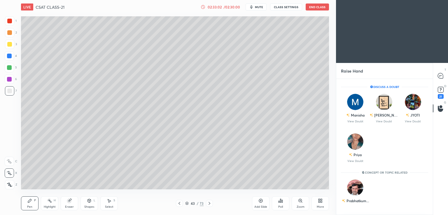
scroll to position [134, 95]
click at [442, 95] on div "21" at bounding box center [441, 96] width 6 height 5
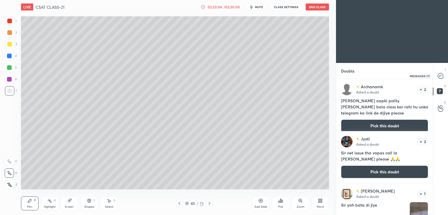
click at [441, 75] on icon at bounding box center [440, 75] width 5 height 5
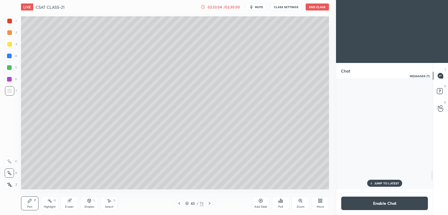
scroll to position [109, 95]
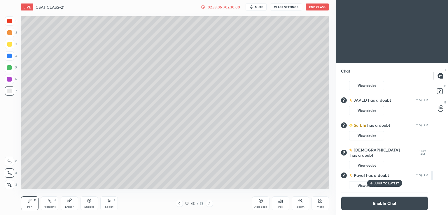
click at [382, 182] on p "JUMP TO LATEST" at bounding box center [386, 183] width 25 height 3
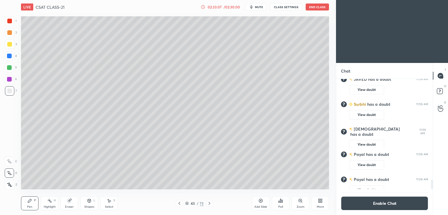
scroll to position [1267, 0]
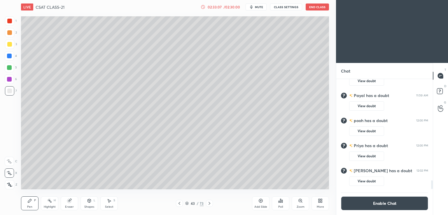
drag, startPoint x: 432, startPoint y: 183, endPoint x: 431, endPoint y: 194, distance: 10.8
click at [431, 194] on div "shivanshu has a doubt 11:59 AM View doubt Payal has a doubt 11:59 AM View doubt…" at bounding box center [384, 147] width 96 height 136
click at [373, 204] on button "Enable Chat" at bounding box center [384, 203] width 87 height 14
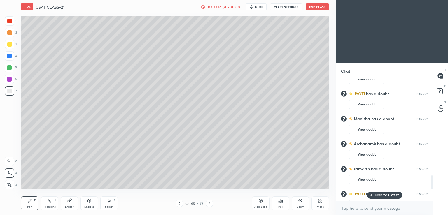
click at [313, 6] on button "End Class" at bounding box center [316, 6] width 23 height 7
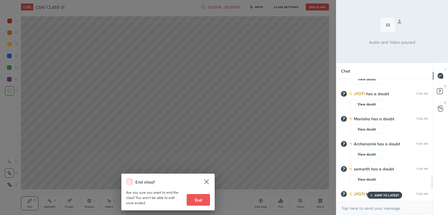
click at [199, 201] on button "End" at bounding box center [198, 200] width 23 height 12
type textarea "x"
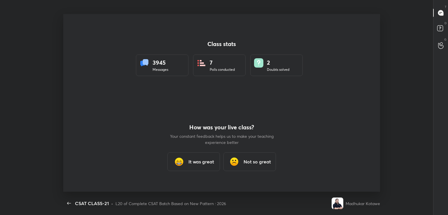
scroll to position [0, 0]
